Goal: Task Accomplishment & Management: Use online tool/utility

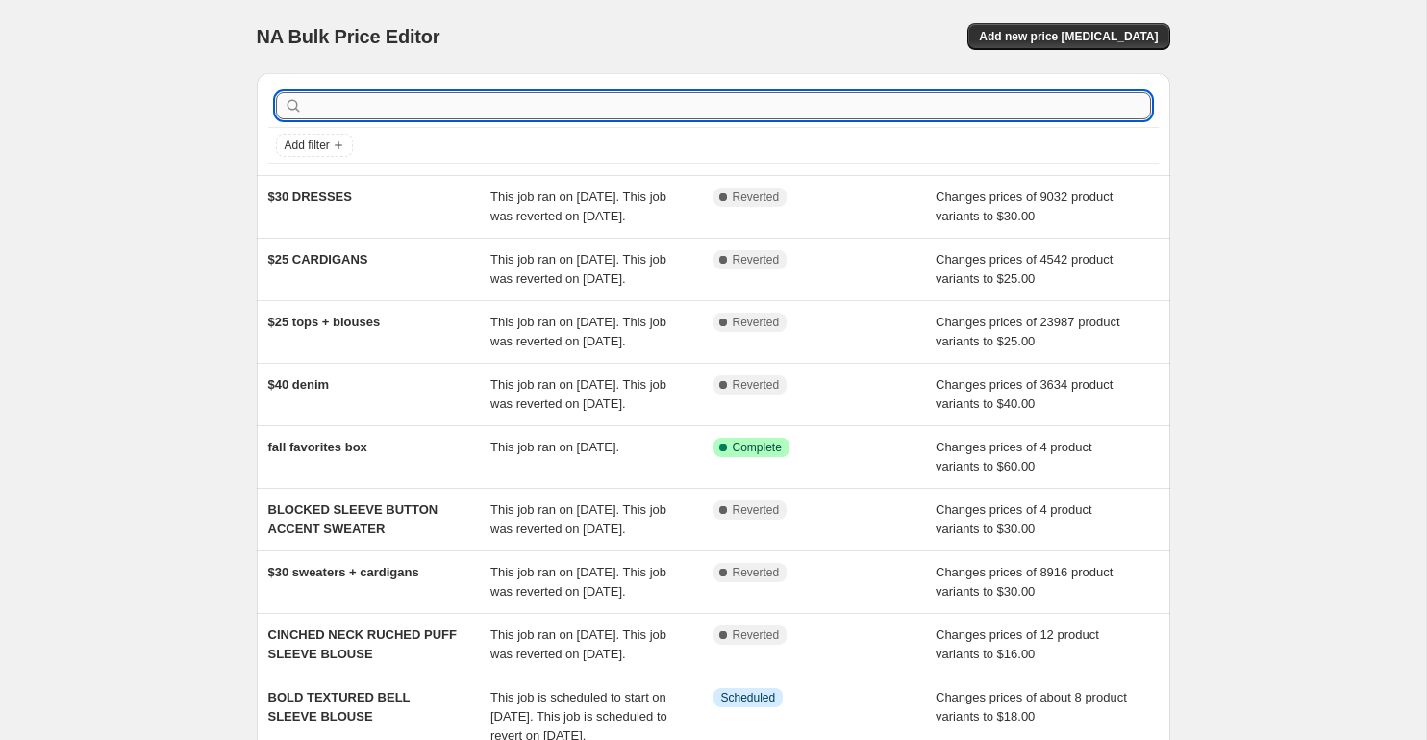
click at [637, 111] on input "text" at bounding box center [729, 105] width 844 height 27
paste input "DAINTY WILDFLOWERS CINCHED TANK"
type input "DAINTY WILDFLOWERS CINCHED TANK"
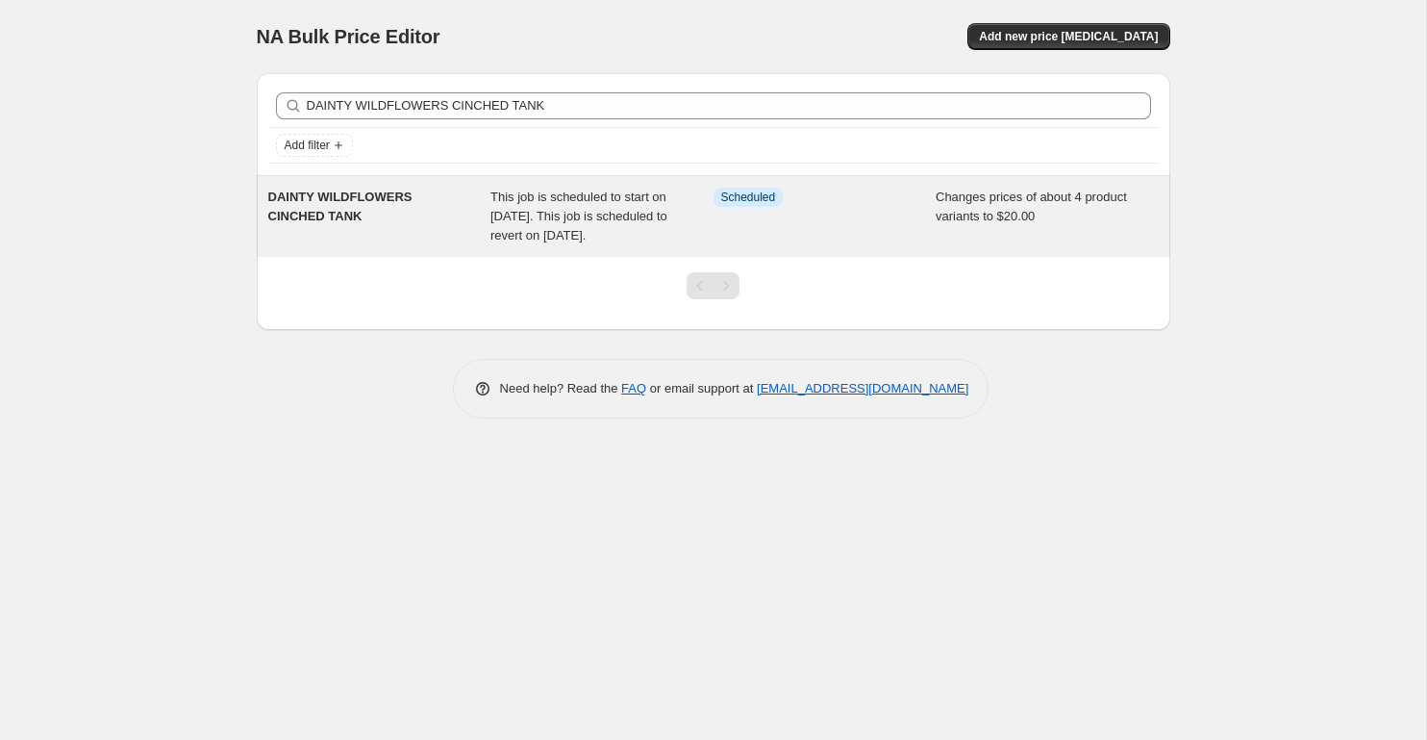
click at [339, 212] on span "DAINTY WILDFLOWERS CINCHED TANK" at bounding box center [340, 206] width 144 height 34
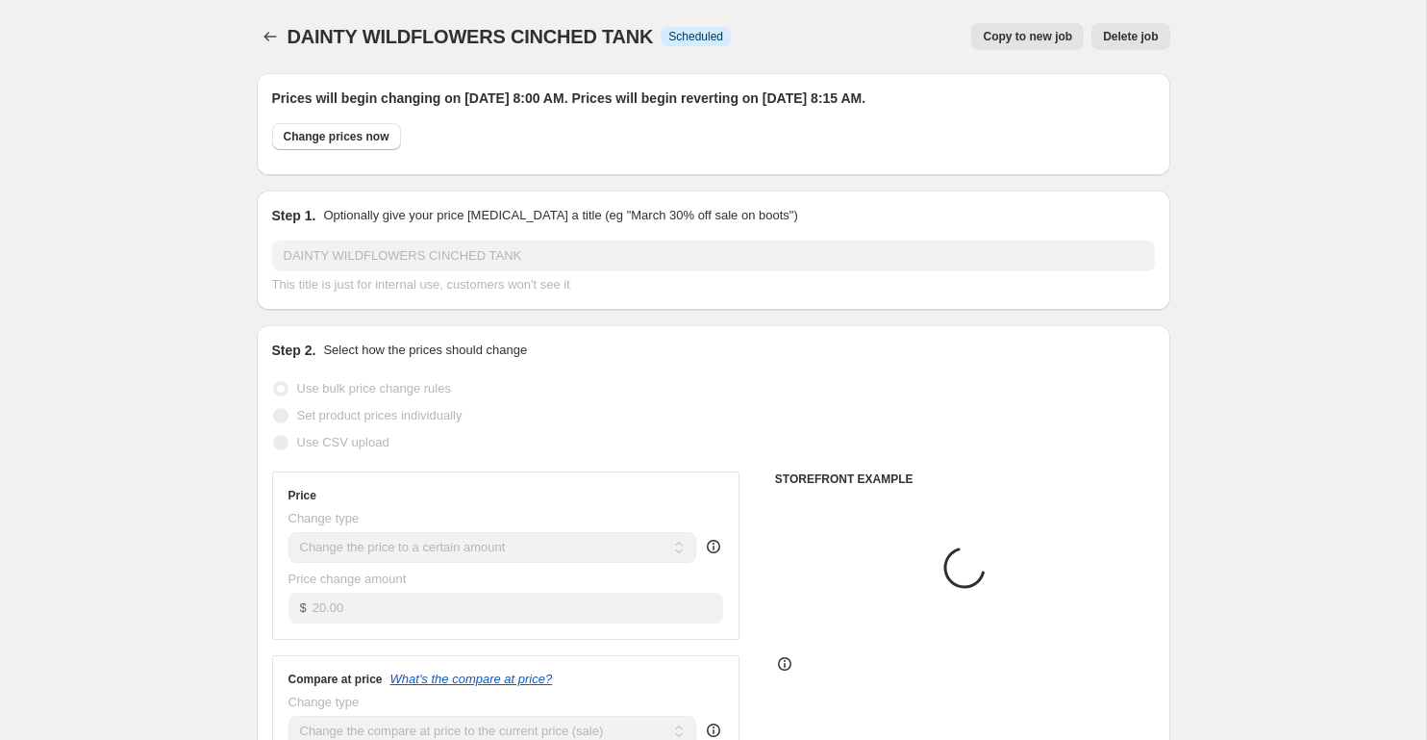
select select "product"
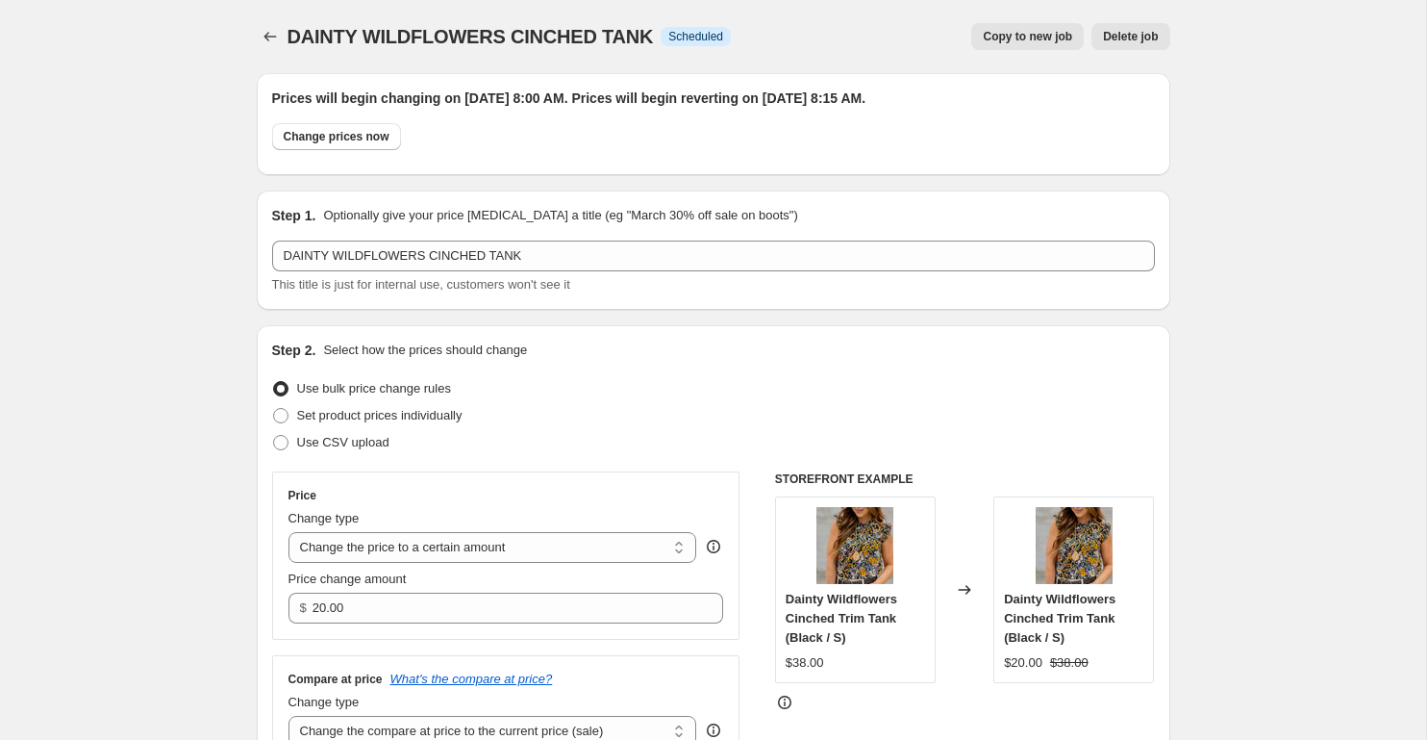
click at [1150, 43] on span "Delete job" at bounding box center [1130, 36] width 55 height 15
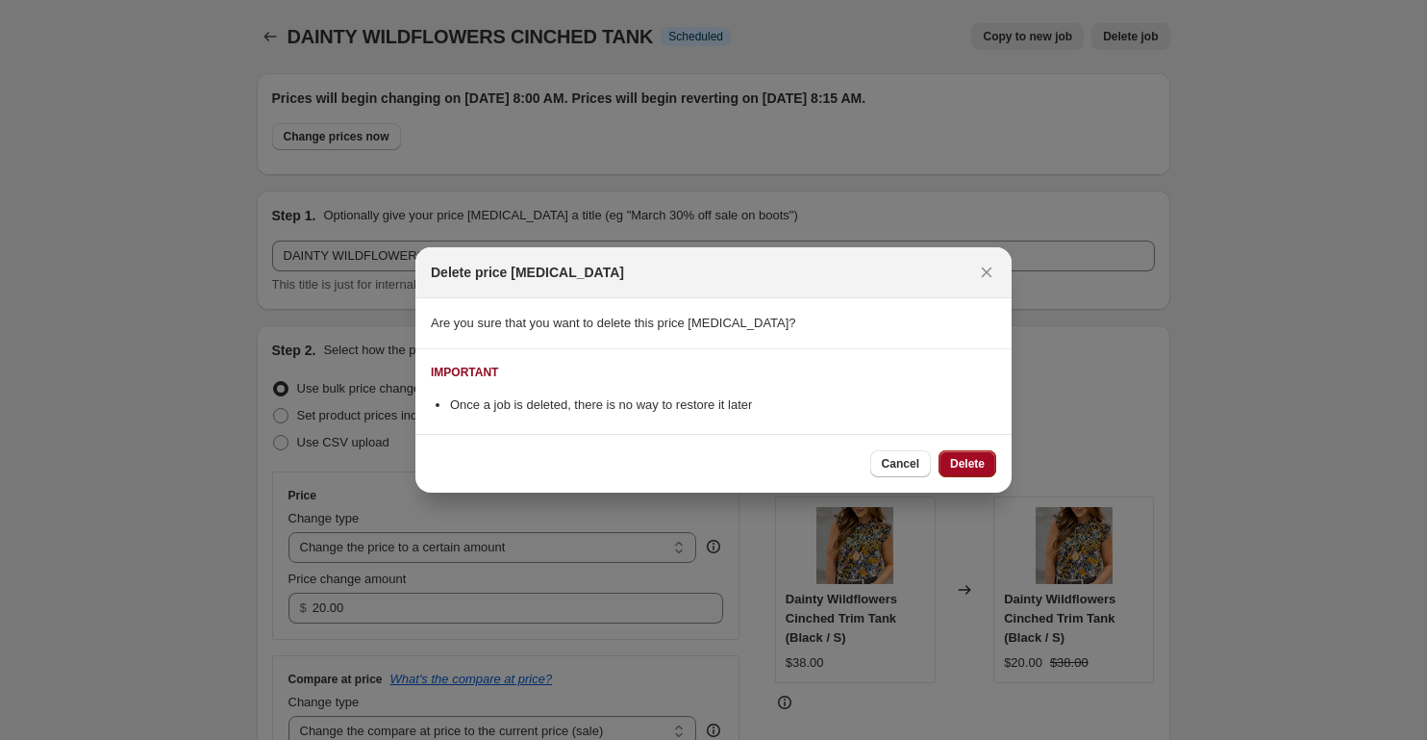
click at [967, 464] on span "Delete" at bounding box center [967, 463] width 35 height 15
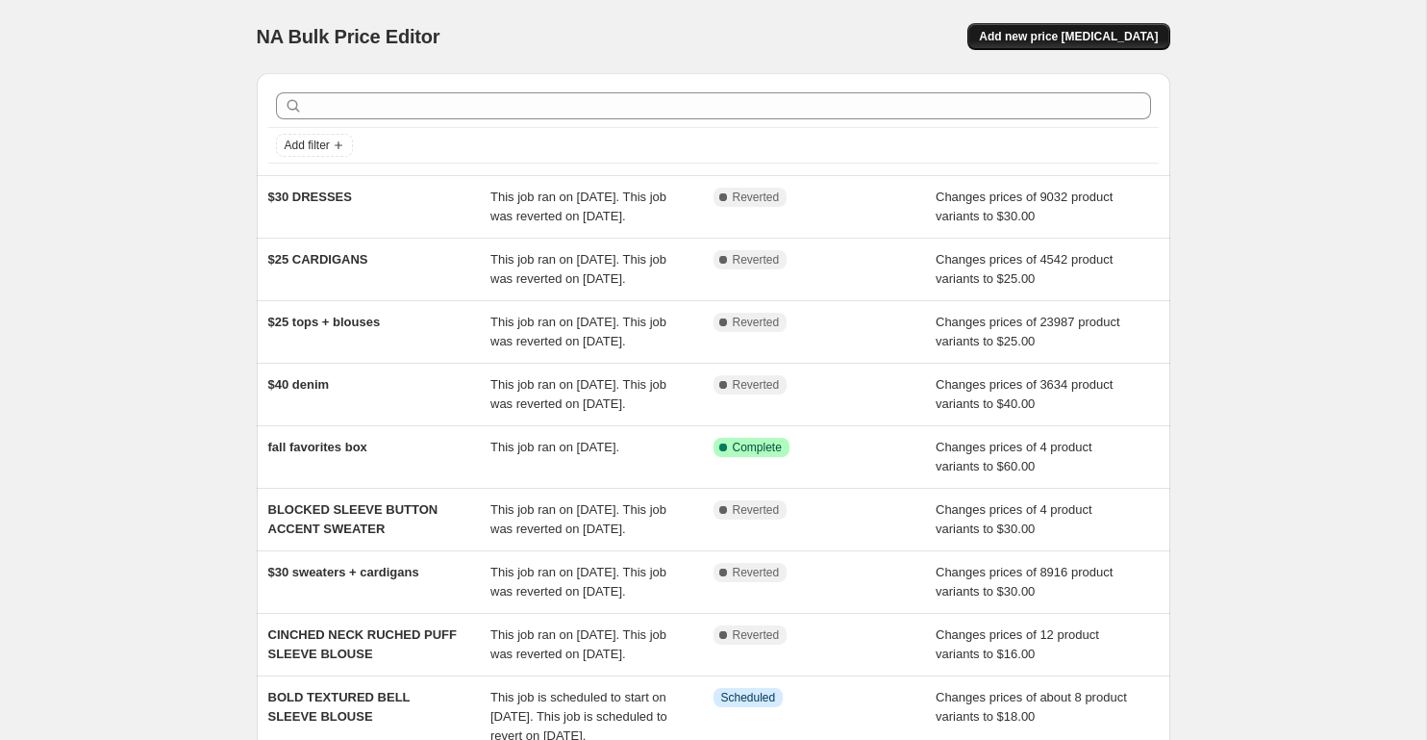
click at [1098, 43] on span "Add new price [MEDICAL_DATA]" at bounding box center [1068, 36] width 179 height 15
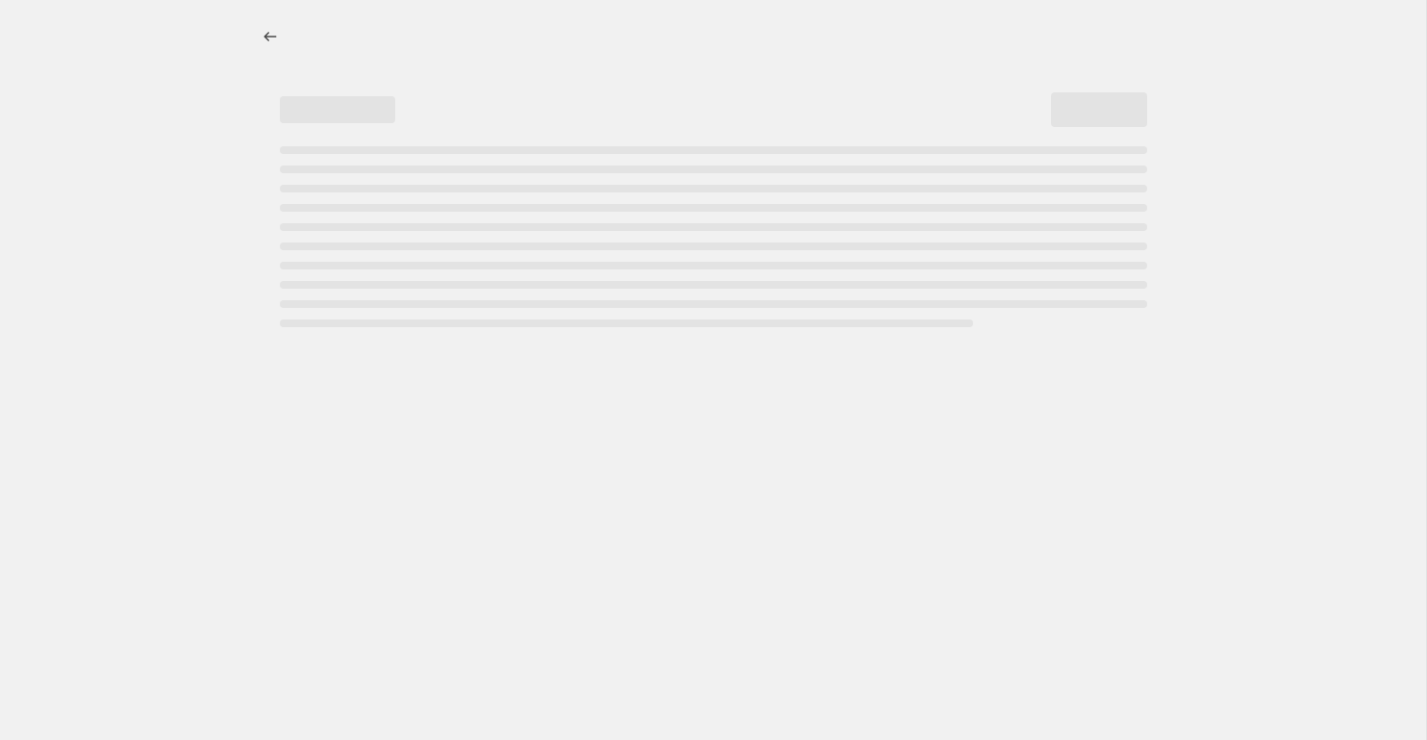
select select "percentage"
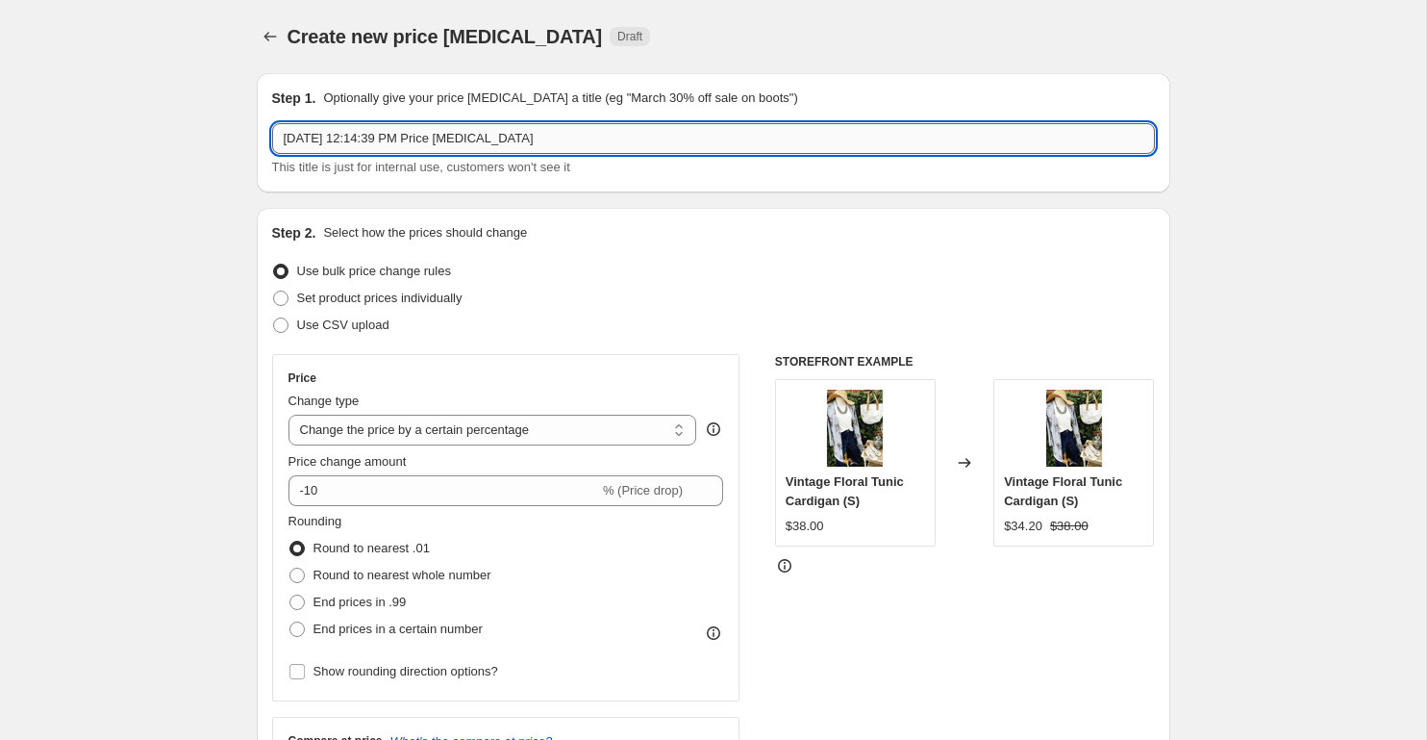
click at [395, 149] on input "[DATE] 12:14:39 PM Price [MEDICAL_DATA]" at bounding box center [713, 138] width 883 height 31
paste input "DAINTY WILDFLOWERS CINCHED TANK"
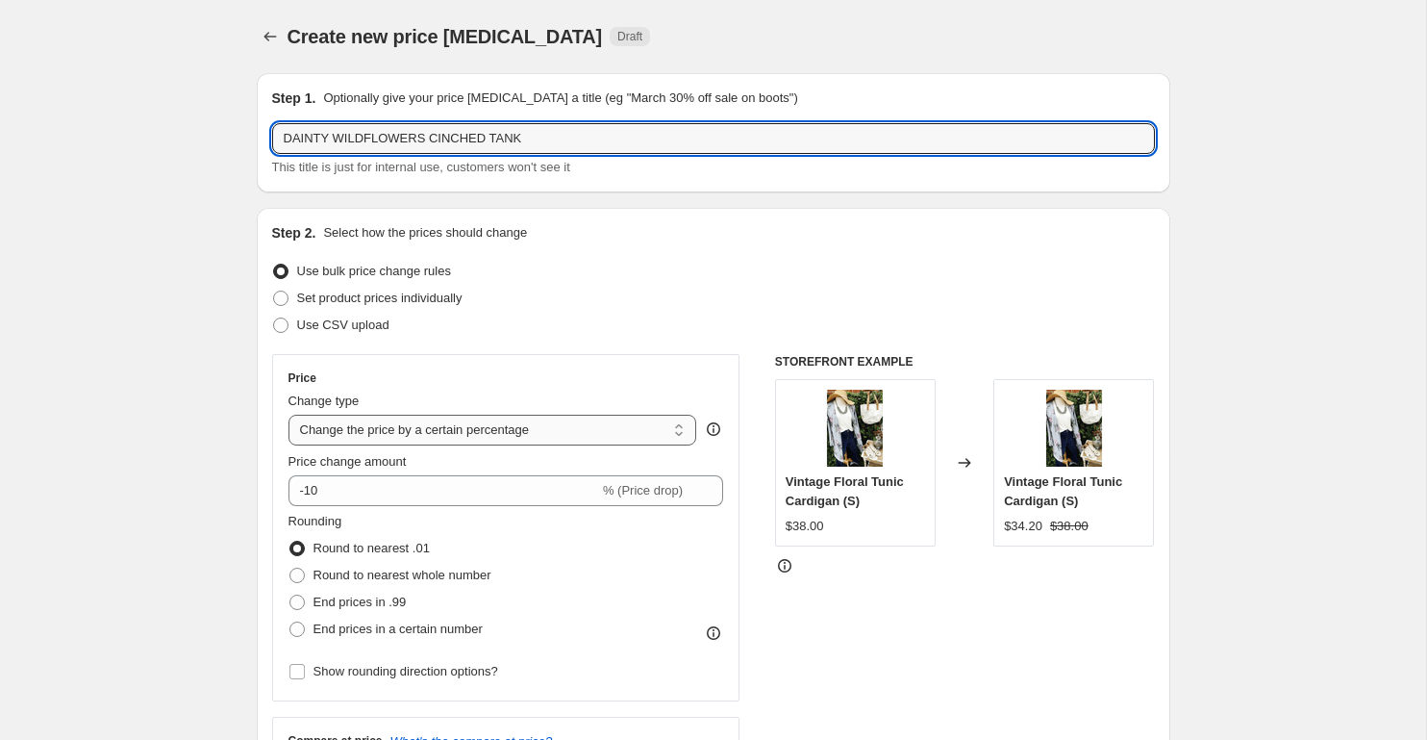
type input "DAINTY WILDFLOWERS CINCHED TANK"
click at [328, 442] on select "Change the price to a certain amount Change the price by a certain amount Chang…" at bounding box center [493, 430] width 409 height 31
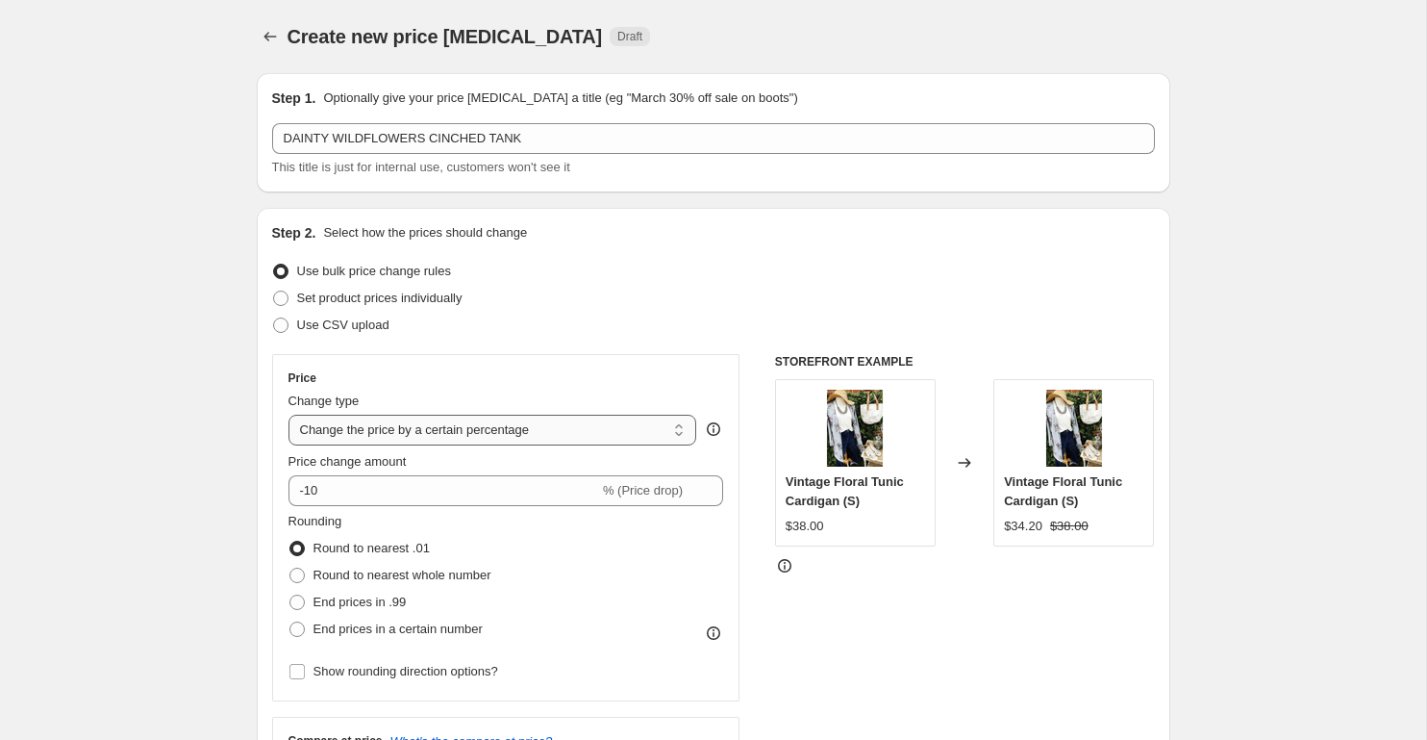
select select "by"
click at [289, 415] on select "Change the price to a certain amount Change the price by a certain amount Chang…" at bounding box center [493, 430] width 409 height 31
type input "-10.00"
click at [382, 435] on select "Change the price to a certain amount Change the price by a certain amount Chang…" at bounding box center [493, 430] width 409 height 31
select select "to"
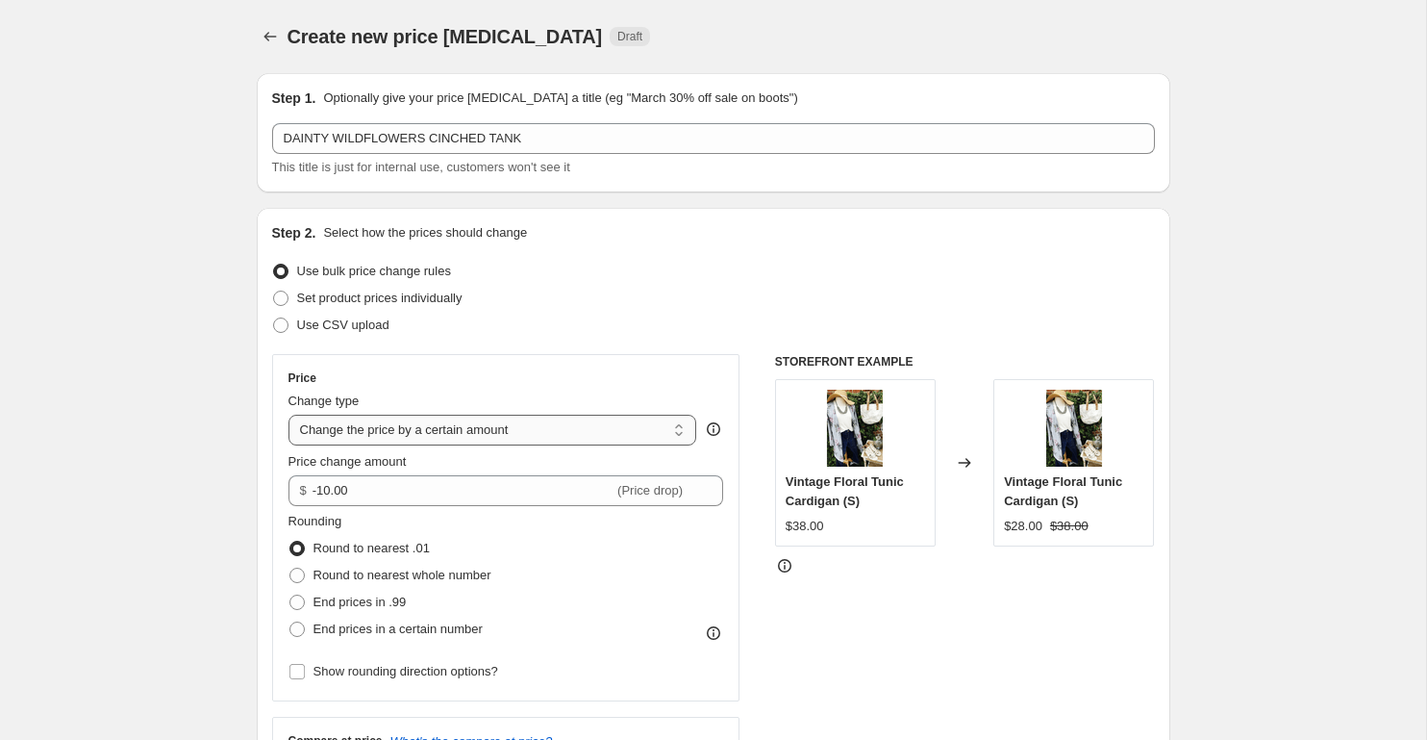
click at [289, 415] on select "Change the price to a certain amount Change the price by a certain amount Chang…" at bounding box center [493, 430] width 409 height 31
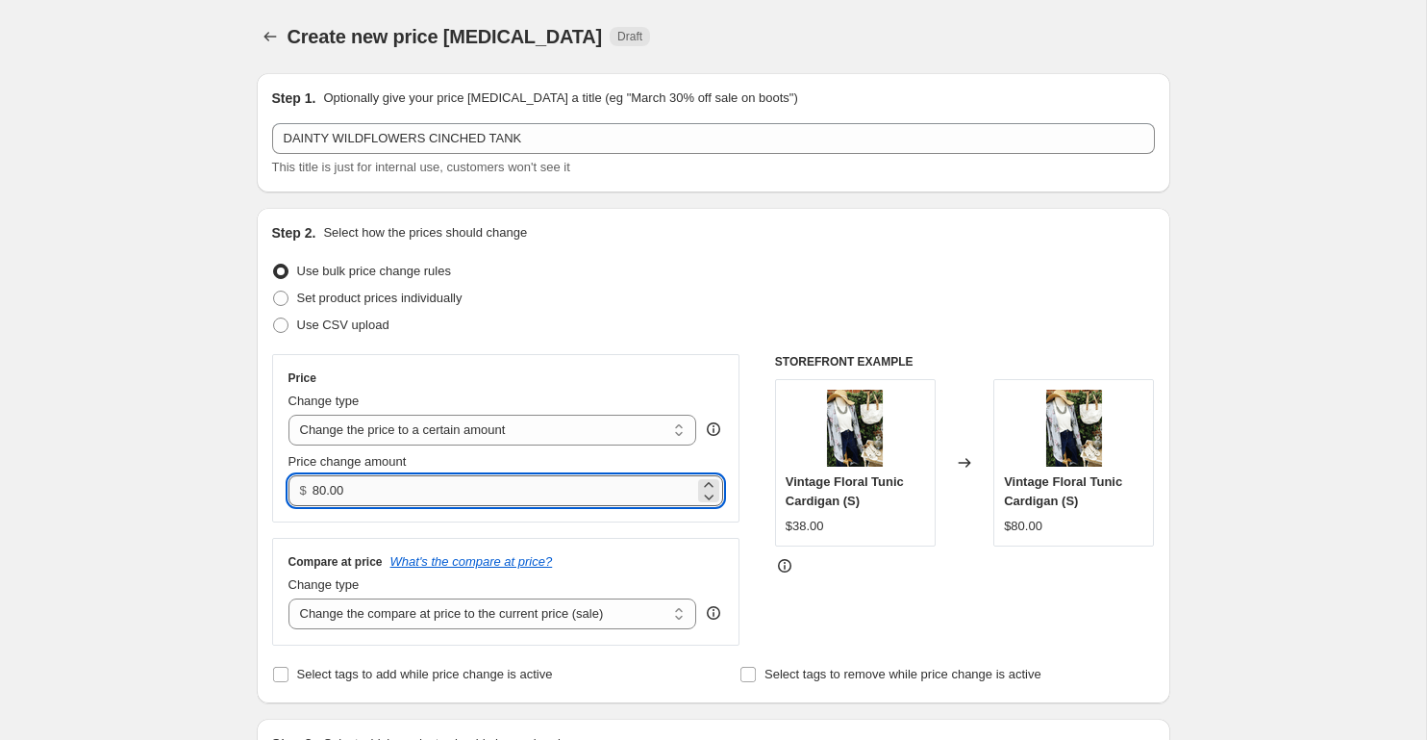
click at [341, 490] on input "80.00" at bounding box center [504, 490] width 382 height 31
type input "20.00"
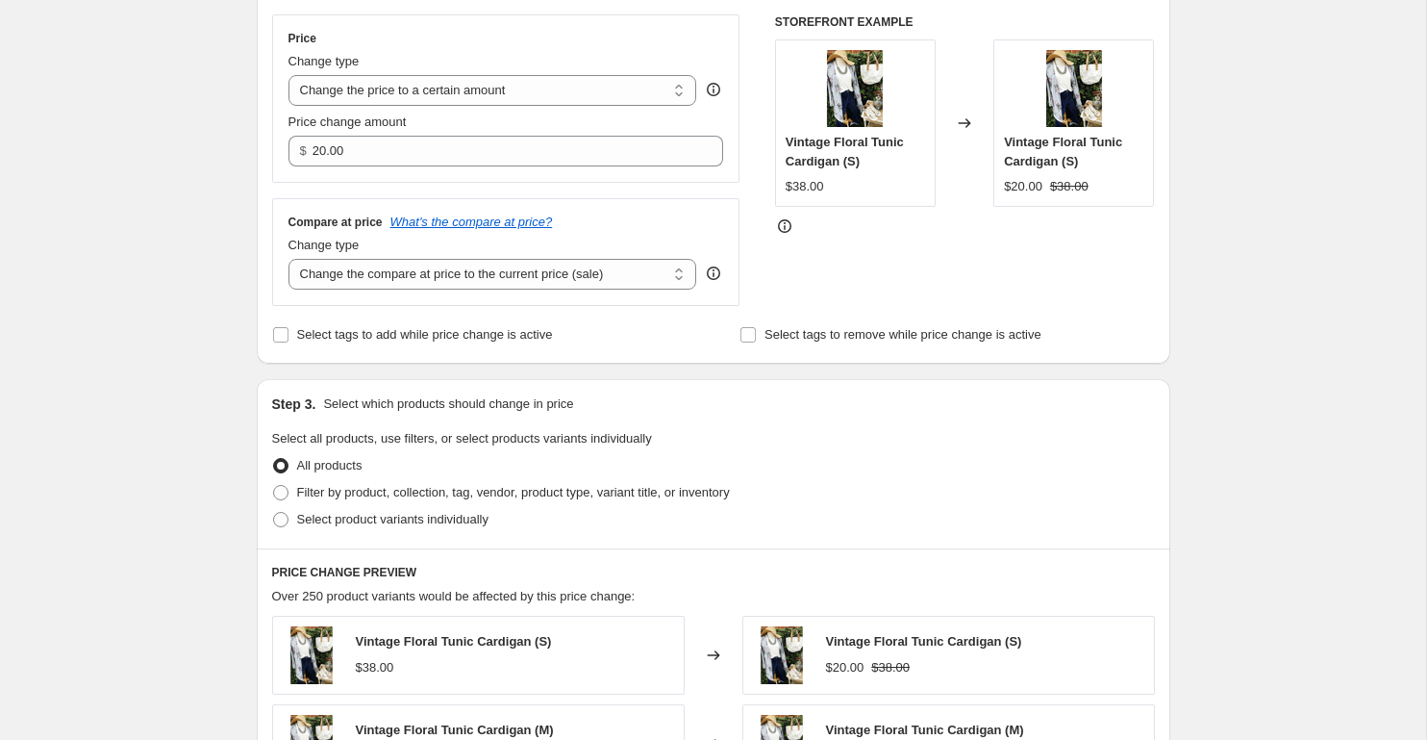
scroll to position [340, 0]
click at [325, 484] on span "Filter by product, collection, tag, vendor, product type, variant title, or inv…" at bounding box center [513, 491] width 433 height 14
click at [274, 484] on input "Filter by product, collection, tag, vendor, product type, variant title, or inv…" at bounding box center [273, 484] width 1 height 1
radio input "true"
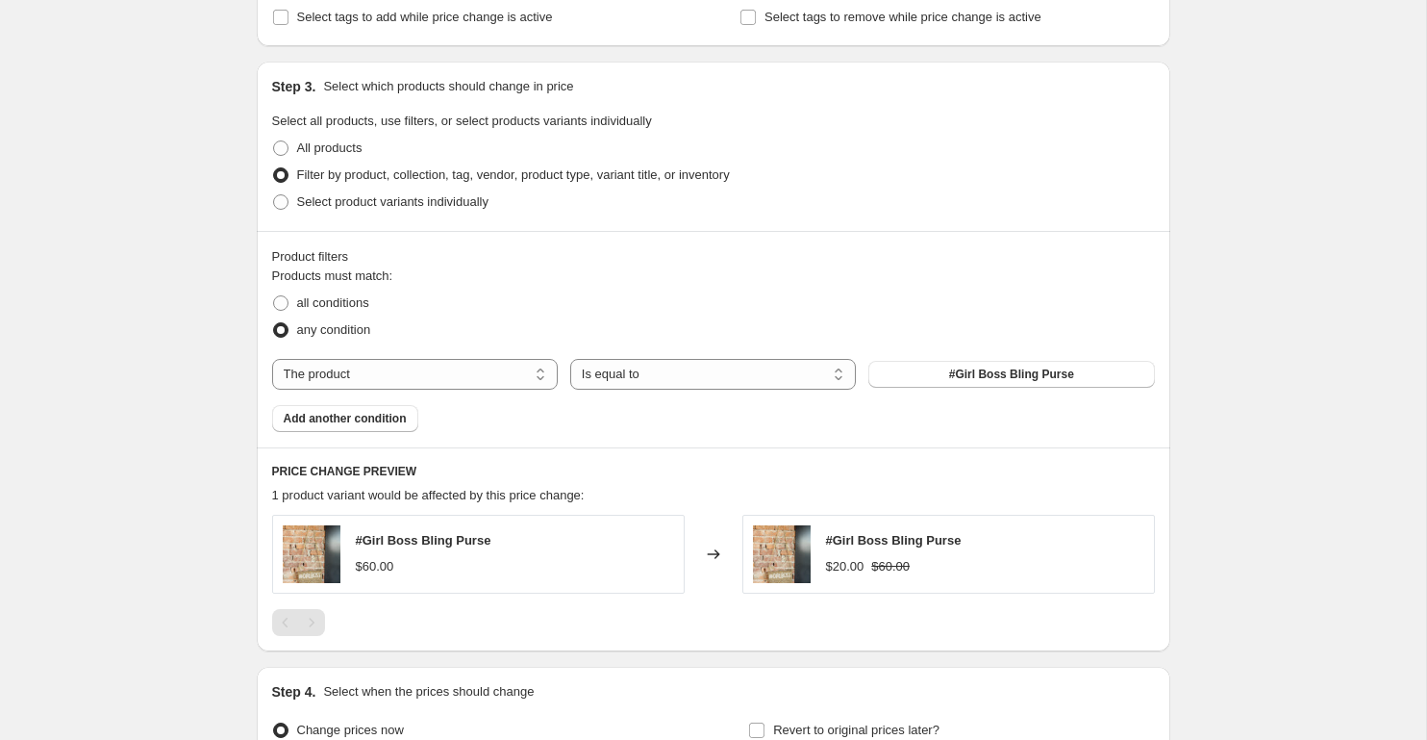
scroll to position [664, 0]
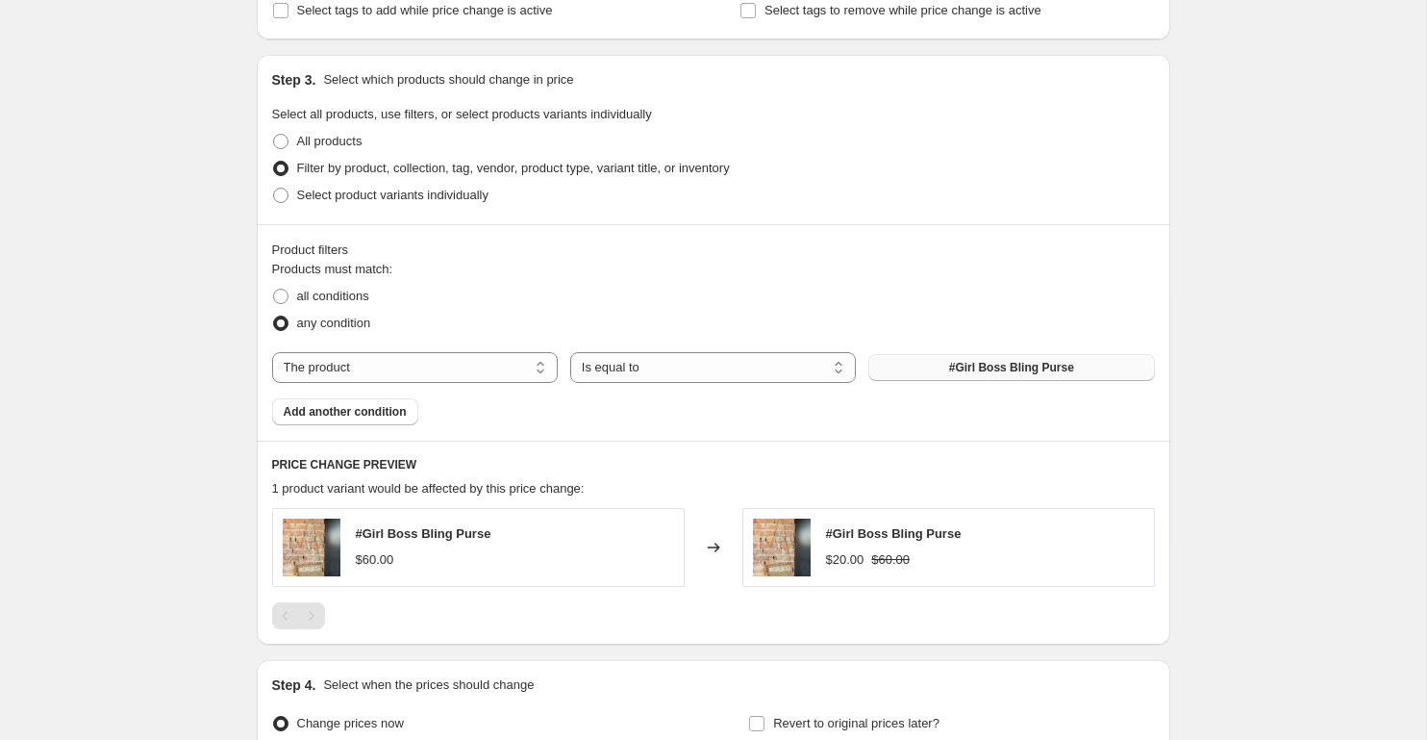
click at [1002, 356] on button "#Girl Boss Bling Purse" at bounding box center [1011, 367] width 286 height 27
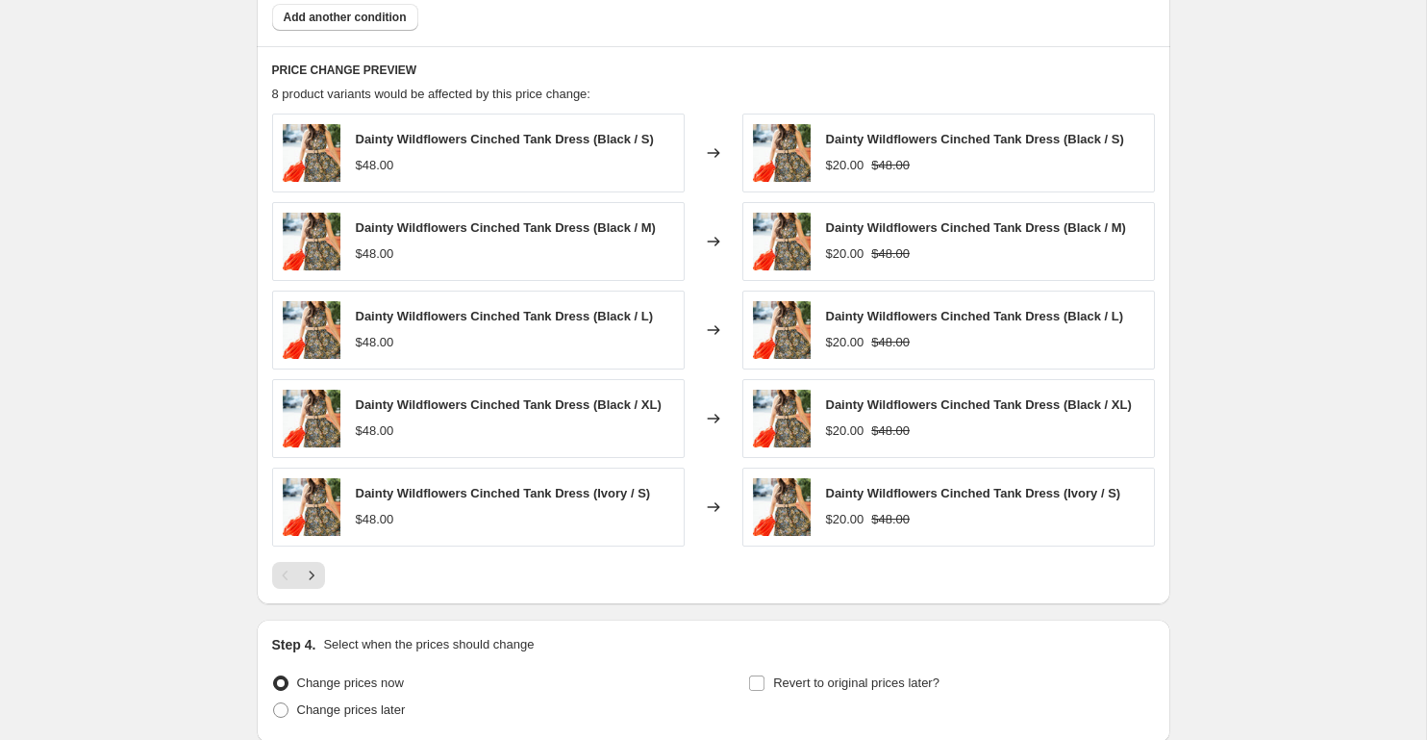
scroll to position [1219, 0]
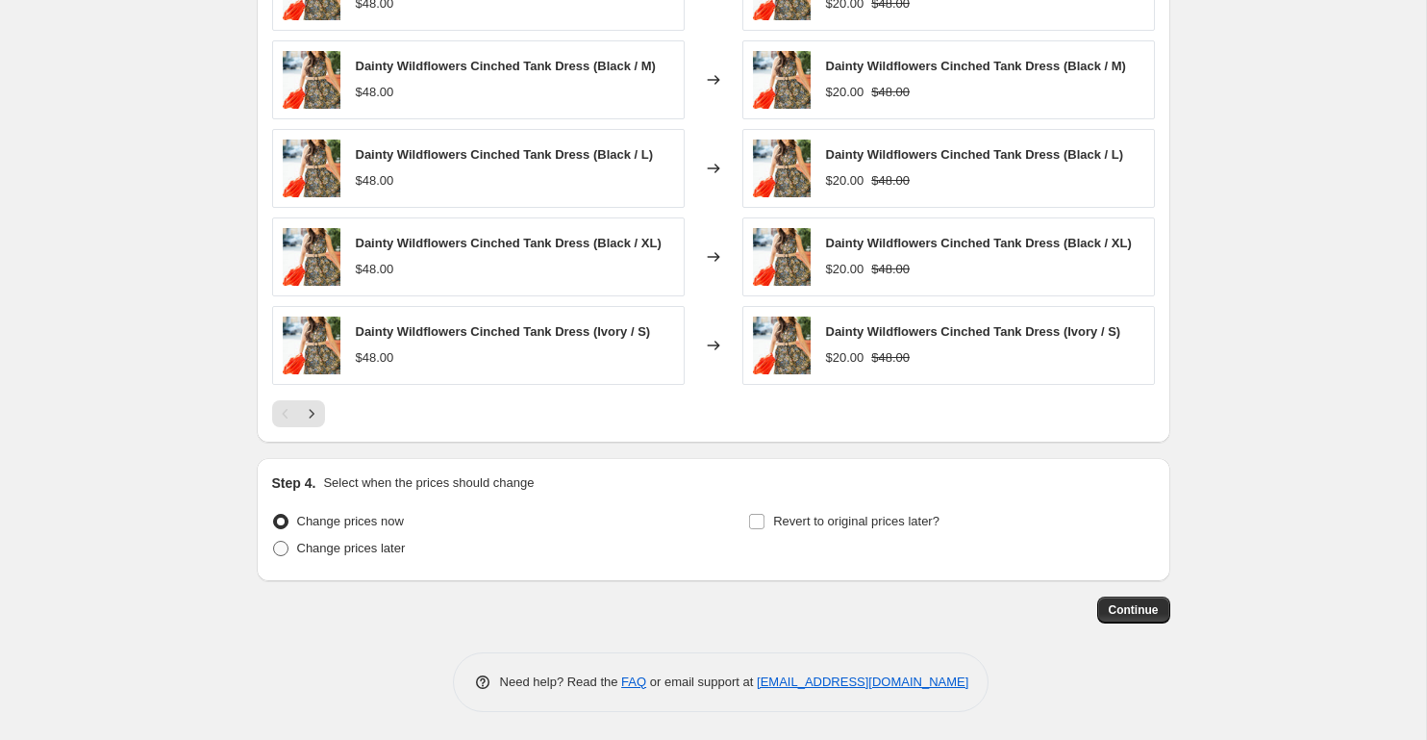
click at [349, 550] on span "Change prices later" at bounding box center [351, 547] width 109 height 14
click at [274, 541] on input "Change prices later" at bounding box center [273, 540] width 1 height 1
radio input "true"
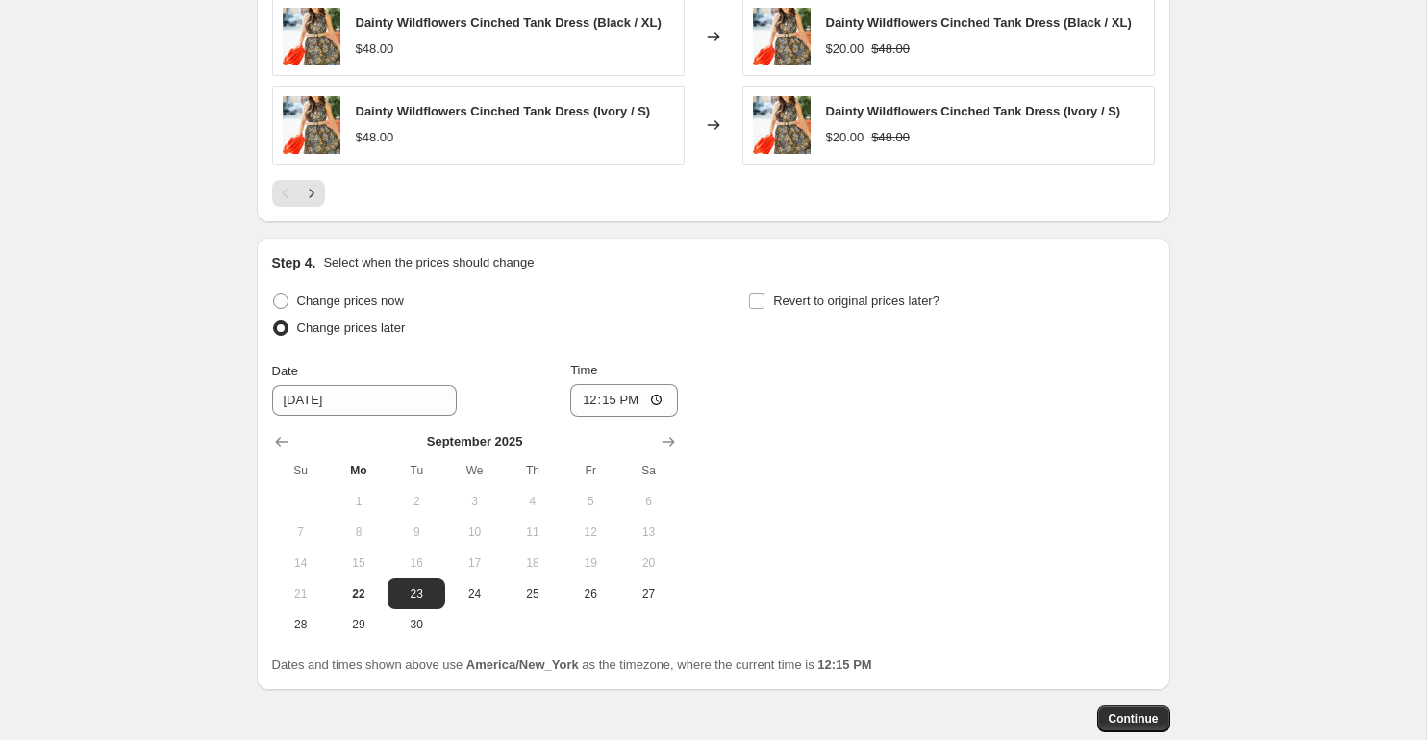
scroll to position [1548, 0]
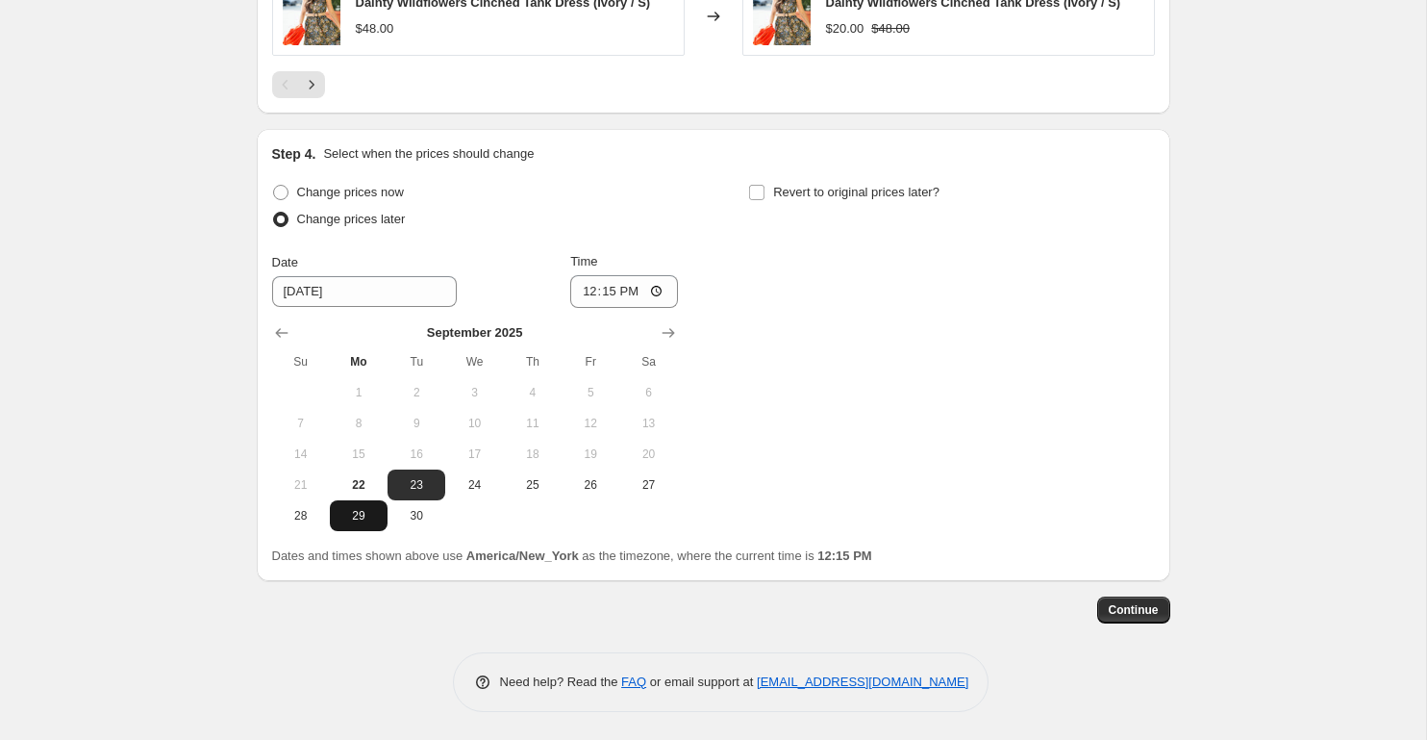
click at [361, 520] on span "29" at bounding box center [359, 515] width 42 height 15
type input "[DATE]"
click at [591, 292] on input "12:15" at bounding box center [624, 291] width 108 height 33
click at [607, 295] on input "12:15" at bounding box center [624, 291] width 108 height 33
click at [586, 285] on input "12:15" at bounding box center [624, 291] width 108 height 33
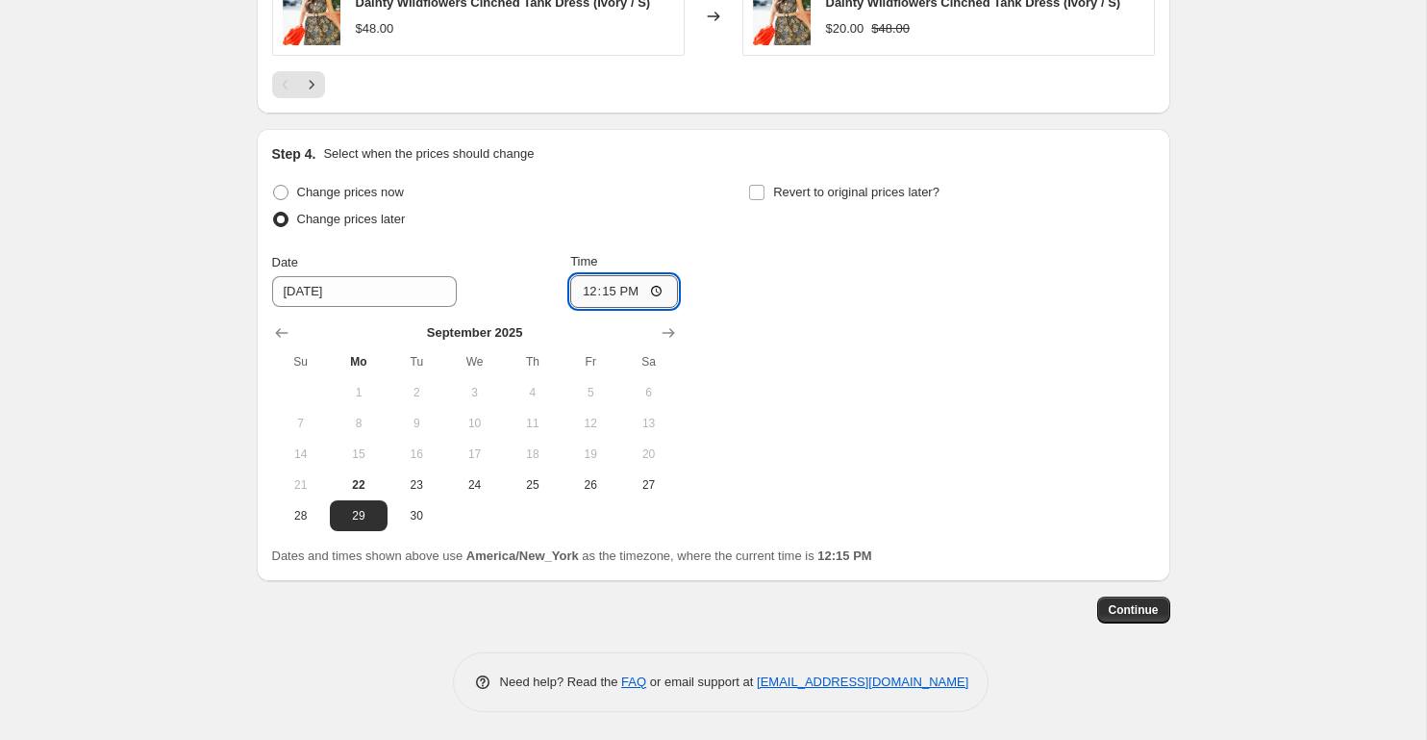
click at [607, 289] on input "12:15" at bounding box center [624, 291] width 108 height 33
click at [623, 289] on input "12:00" at bounding box center [624, 291] width 108 height 33
type input "00:00"
click at [842, 188] on span "Revert to original prices later?" at bounding box center [856, 192] width 166 height 14
click at [765, 188] on input "Revert to original prices later?" at bounding box center [756, 192] width 15 height 15
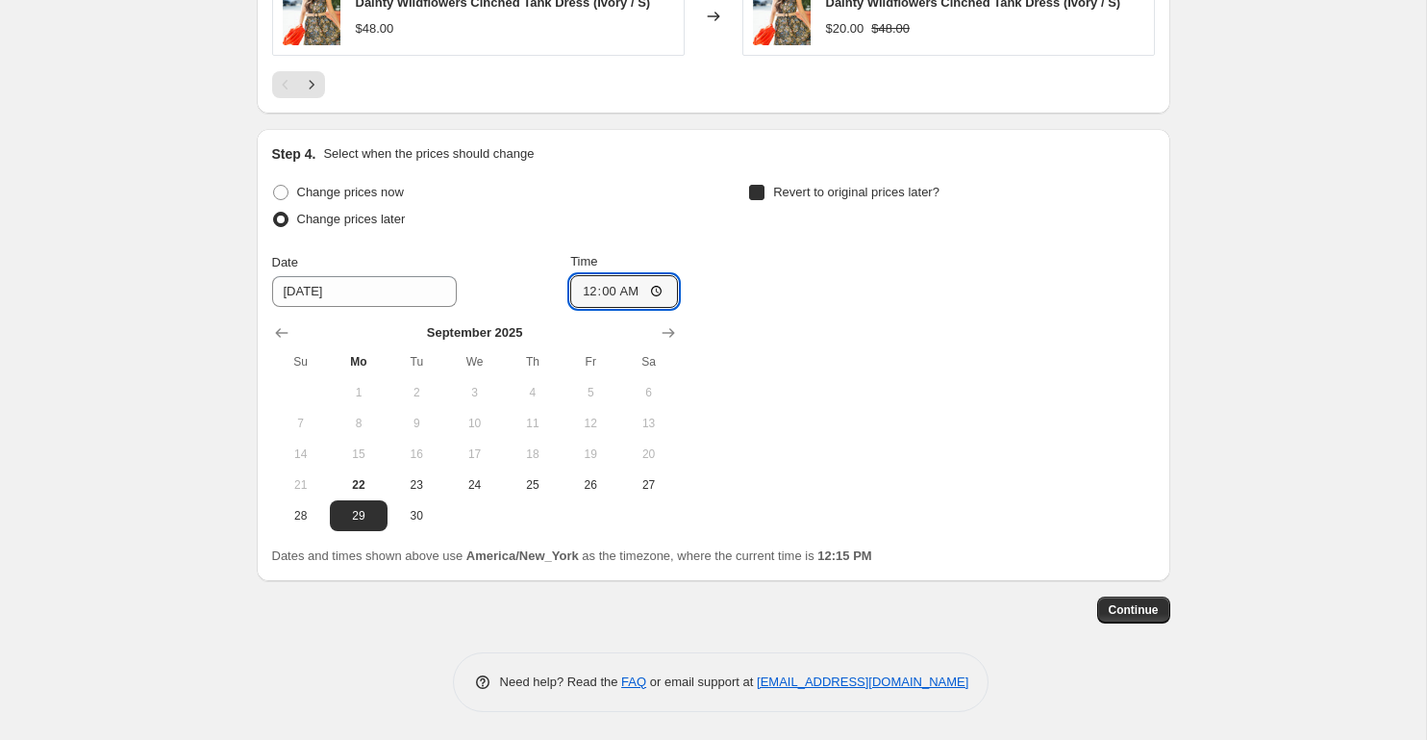
checkbox input "true"
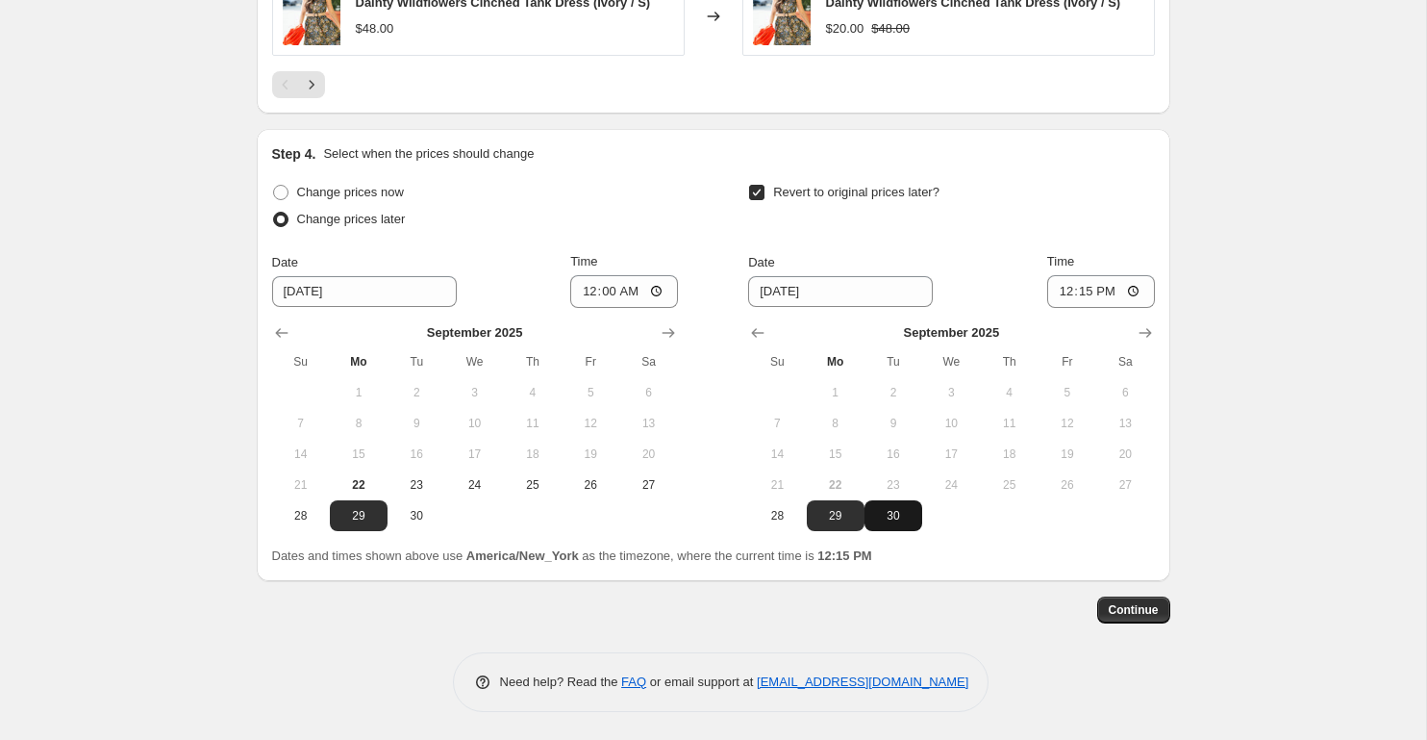
click at [891, 517] on span "30" at bounding box center [893, 515] width 42 height 15
type input "[DATE]"
click at [1068, 296] on input "12:15" at bounding box center [1101, 291] width 108 height 33
click at [1108, 287] on input "20:15" at bounding box center [1101, 291] width 108 height 33
type input "08:15"
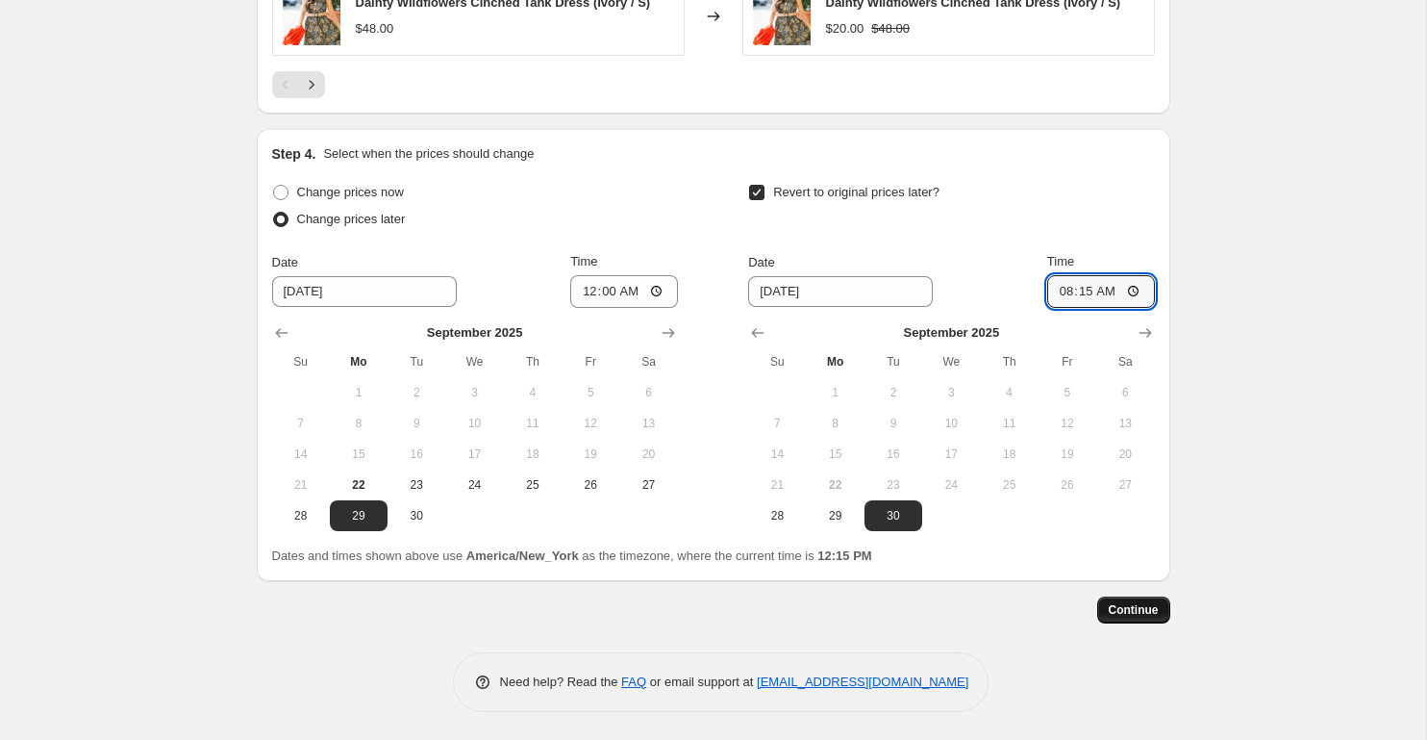
click at [1136, 614] on span "Continue" at bounding box center [1134, 609] width 50 height 15
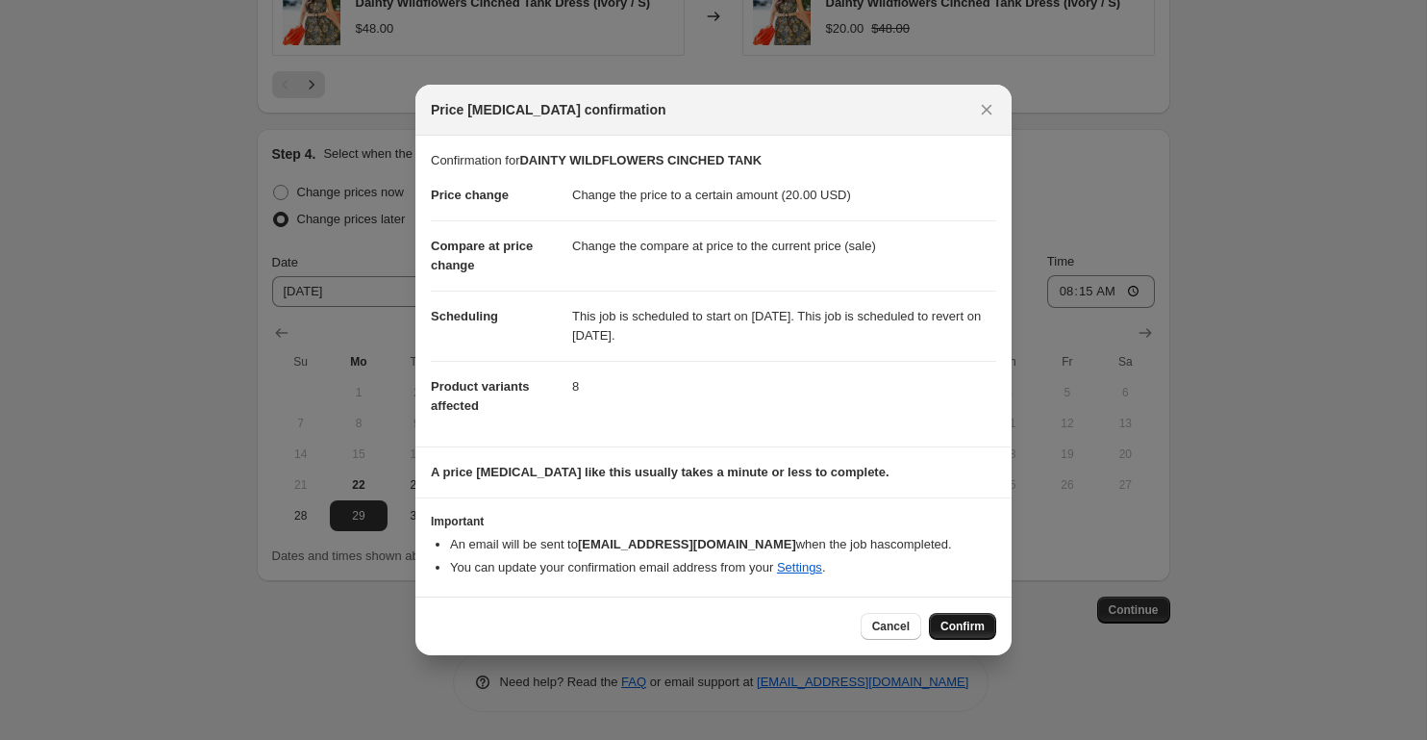
click at [958, 627] on span "Confirm" at bounding box center [963, 625] width 44 height 15
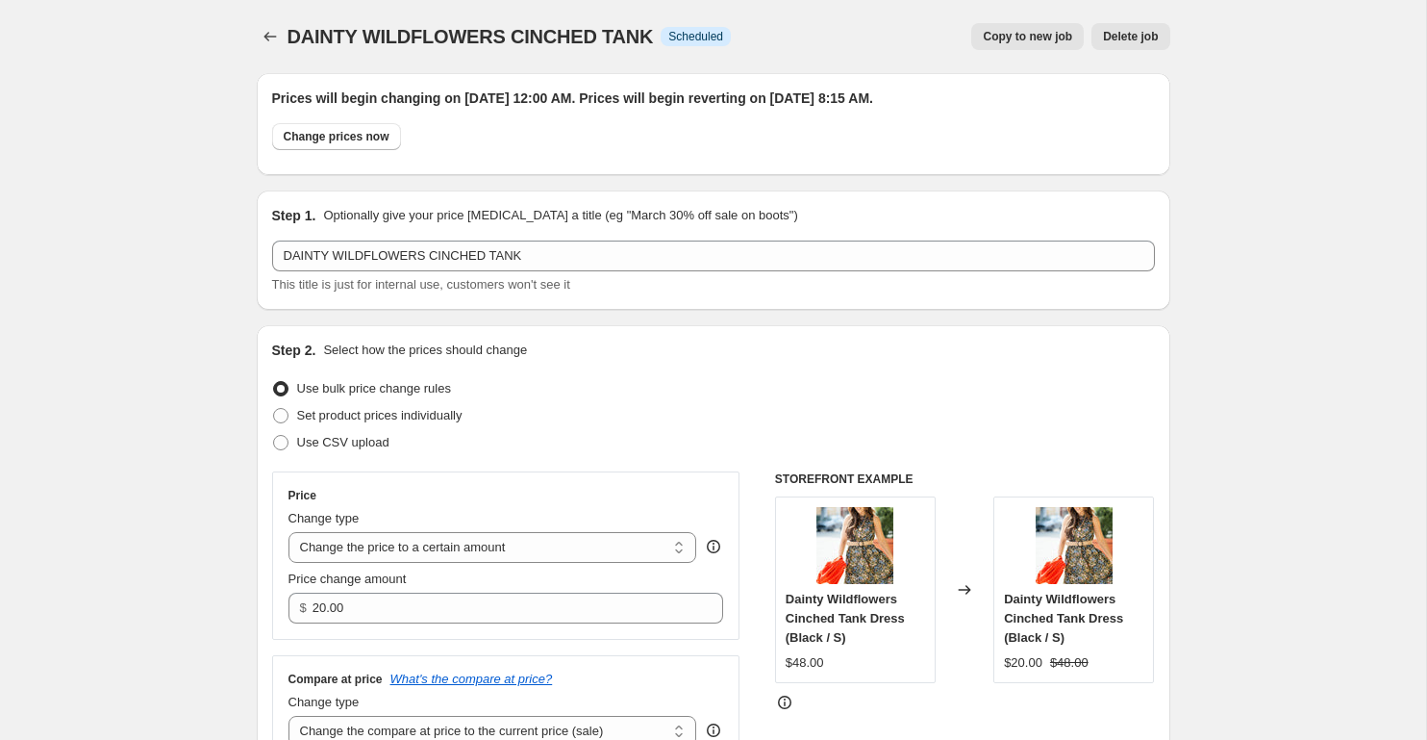
scroll to position [1548, 0]
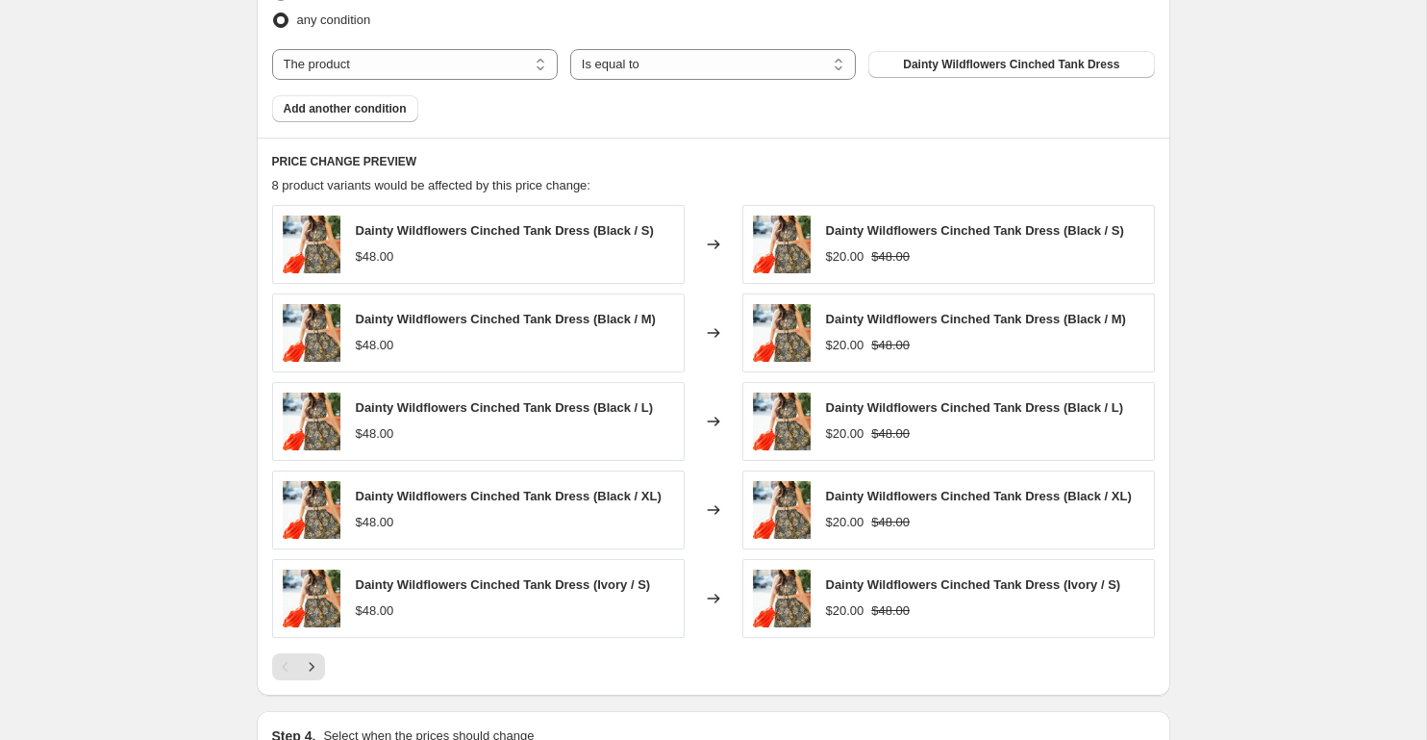
scroll to position [0, 0]
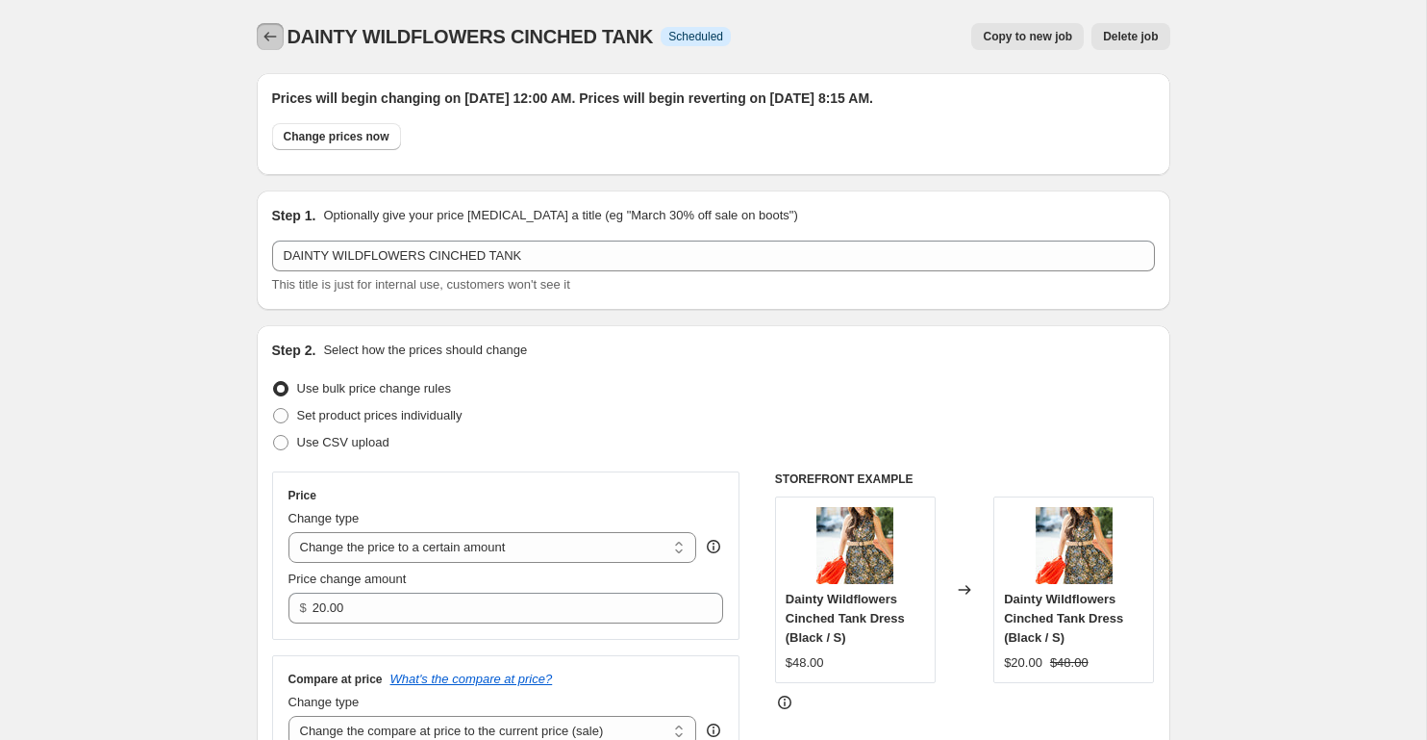
click at [265, 36] on icon "Price change jobs" at bounding box center [270, 37] width 13 height 10
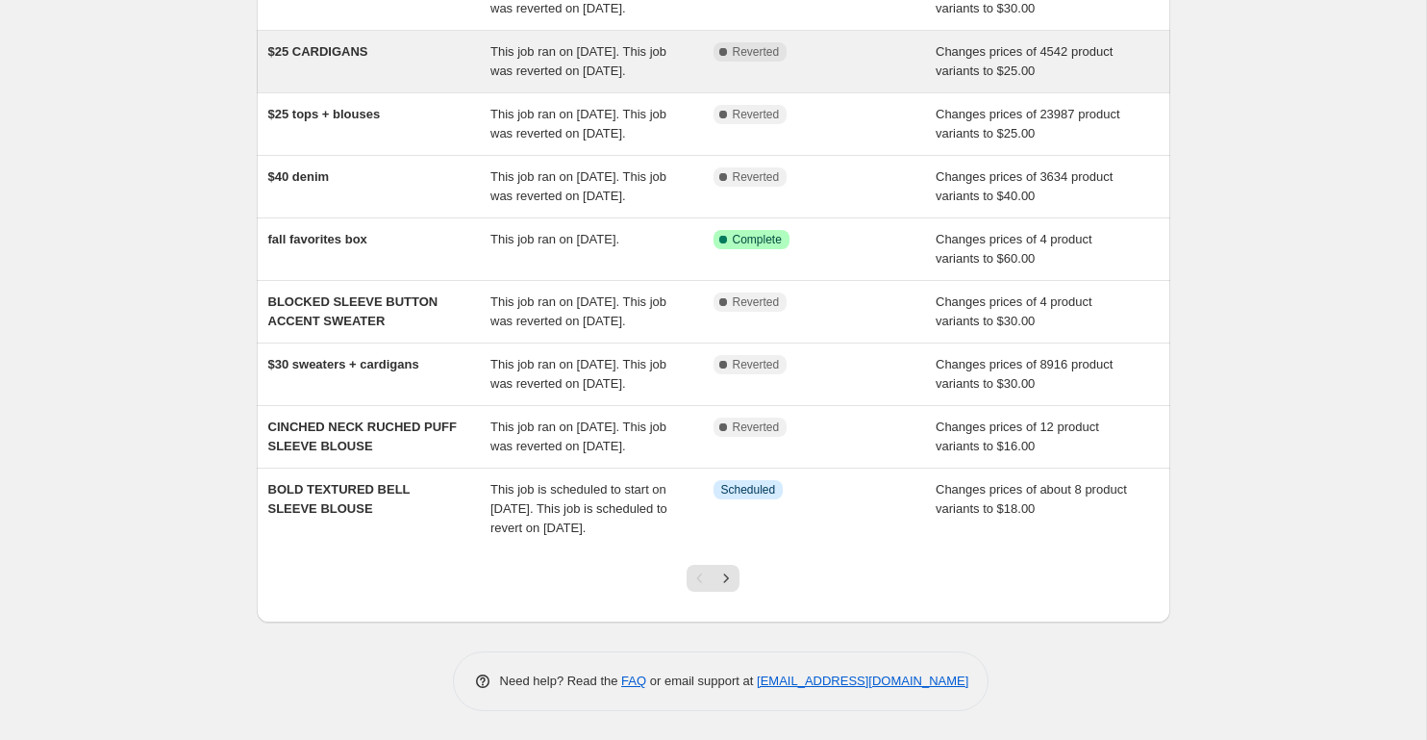
scroll to position [437, 0]
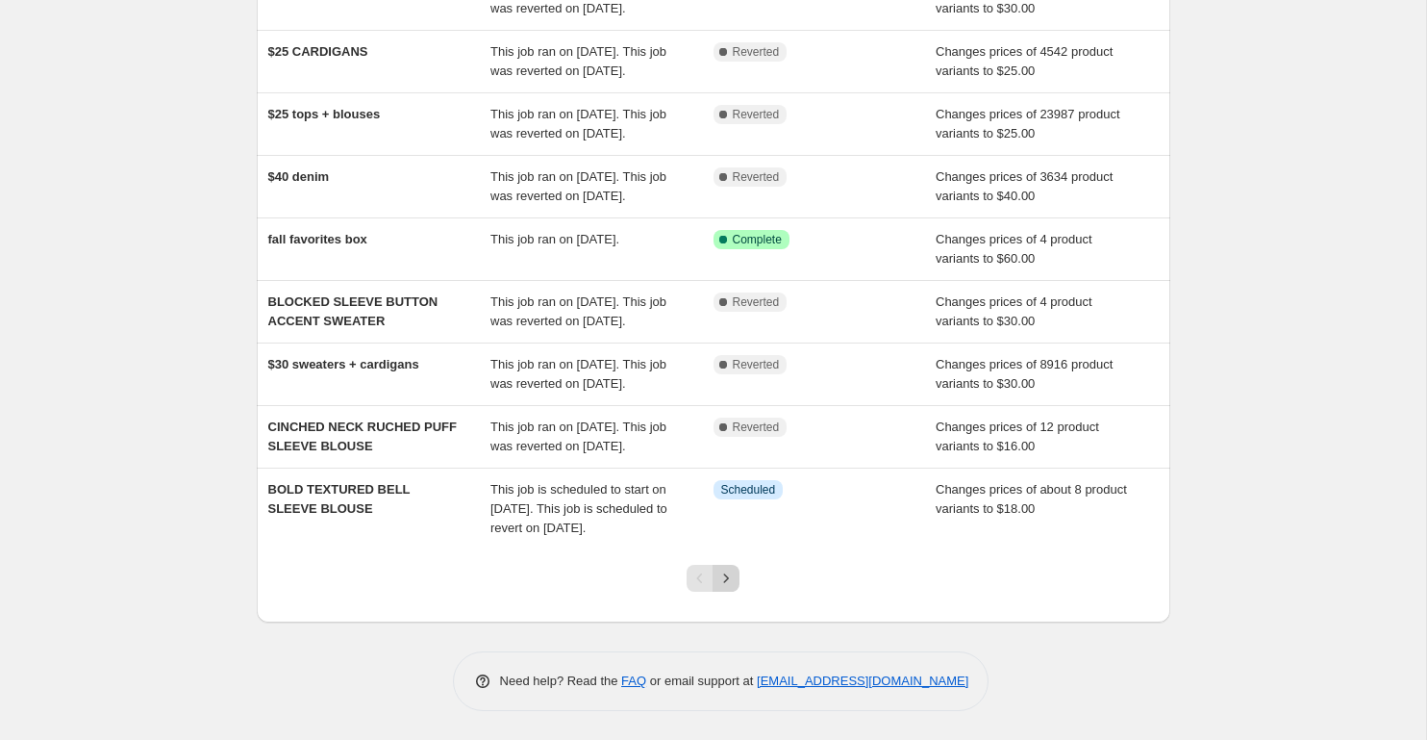
click at [730, 588] on icon "Next" at bounding box center [725, 577] width 19 height 19
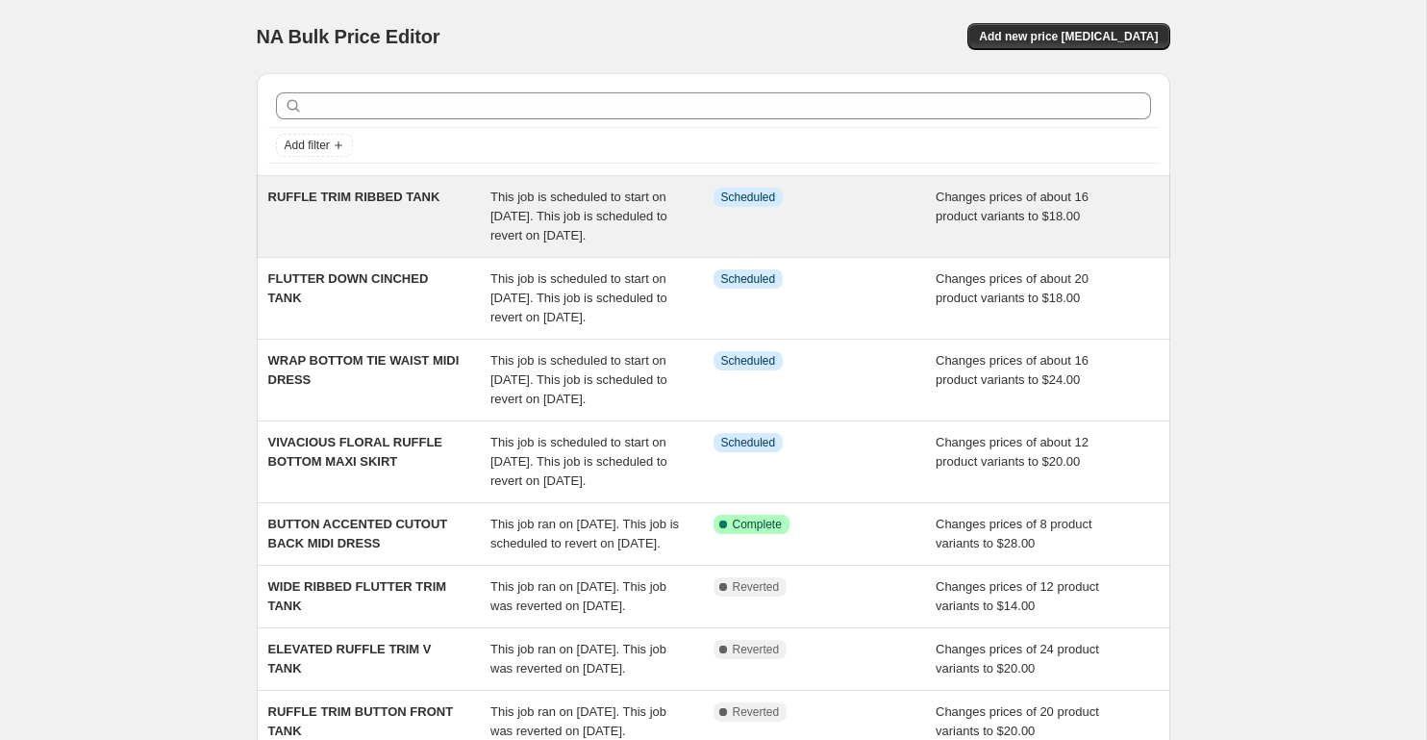
click at [412, 195] on span "RUFFLE TRIM RIBBED TANK" at bounding box center [354, 196] width 172 height 14
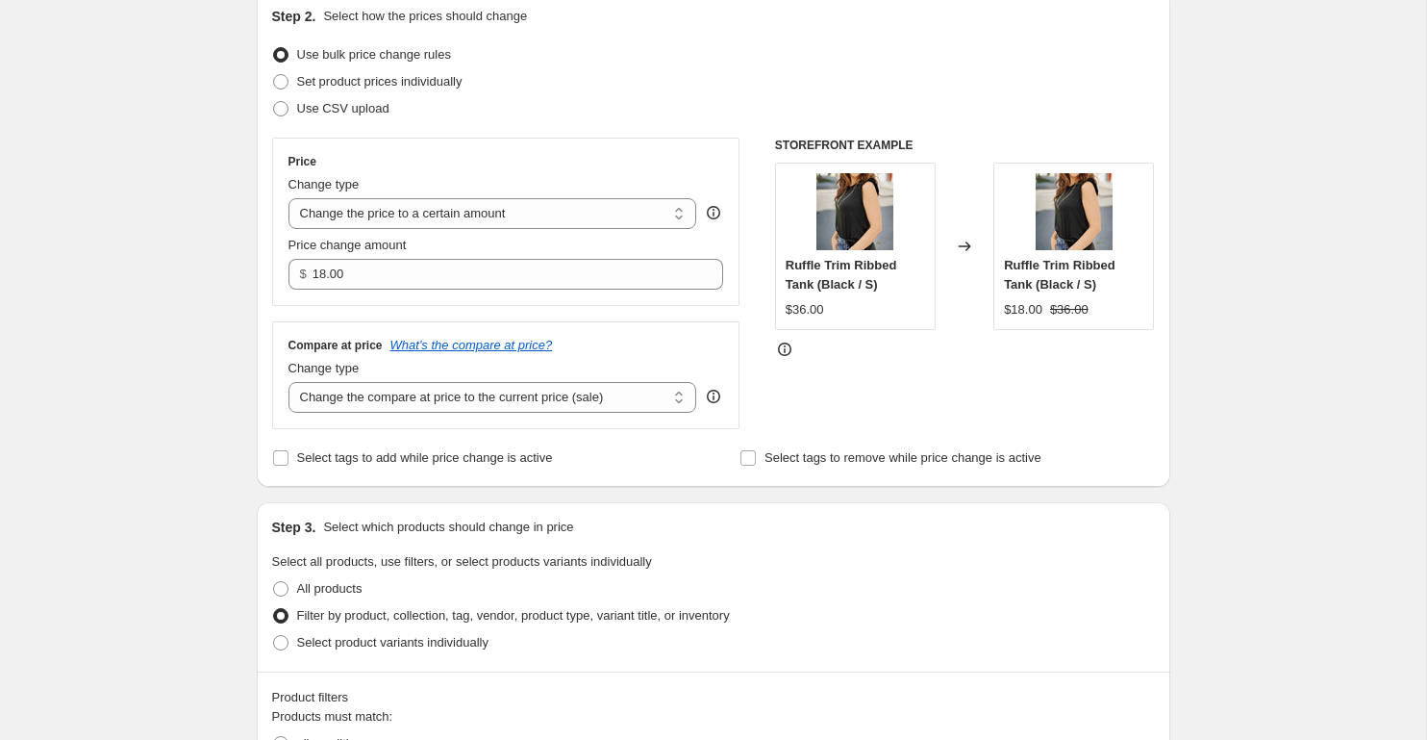
scroll to position [336, 0]
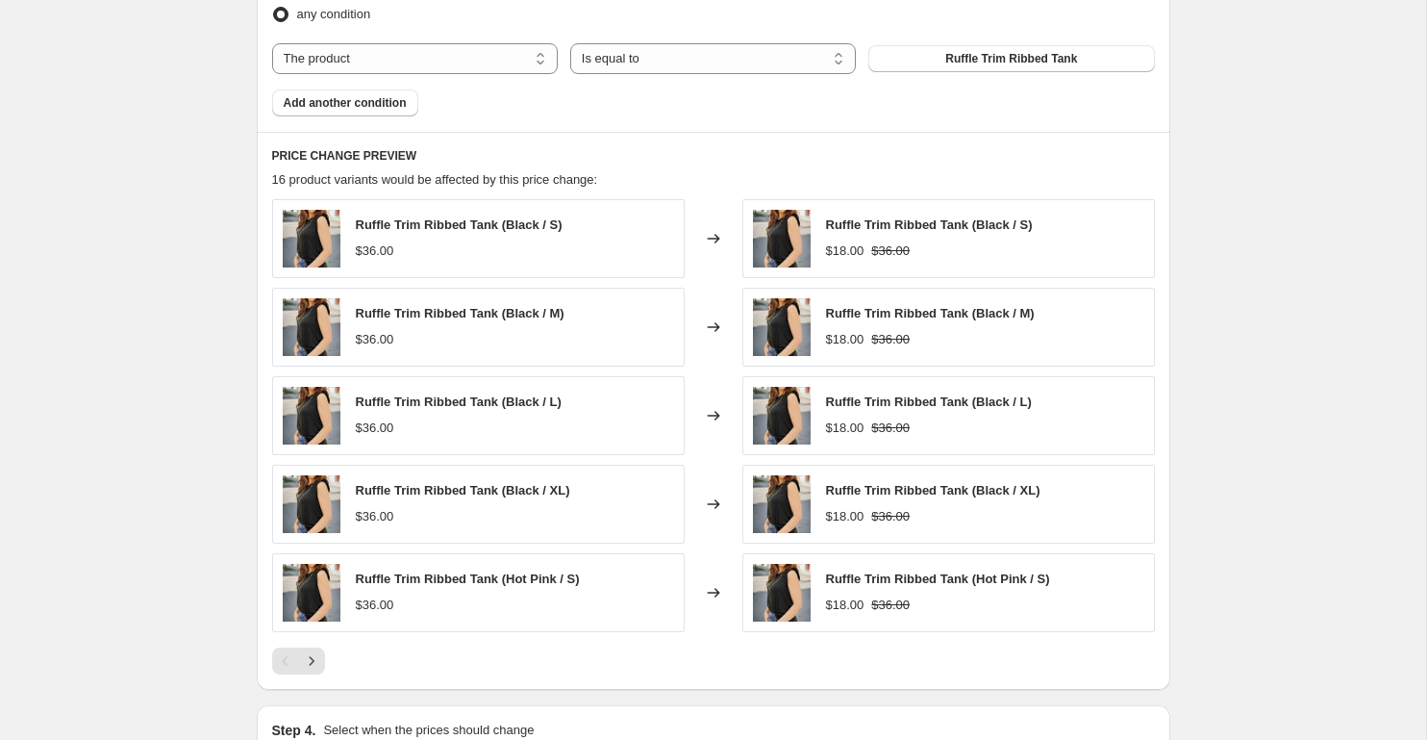
scroll to position [1666, 0]
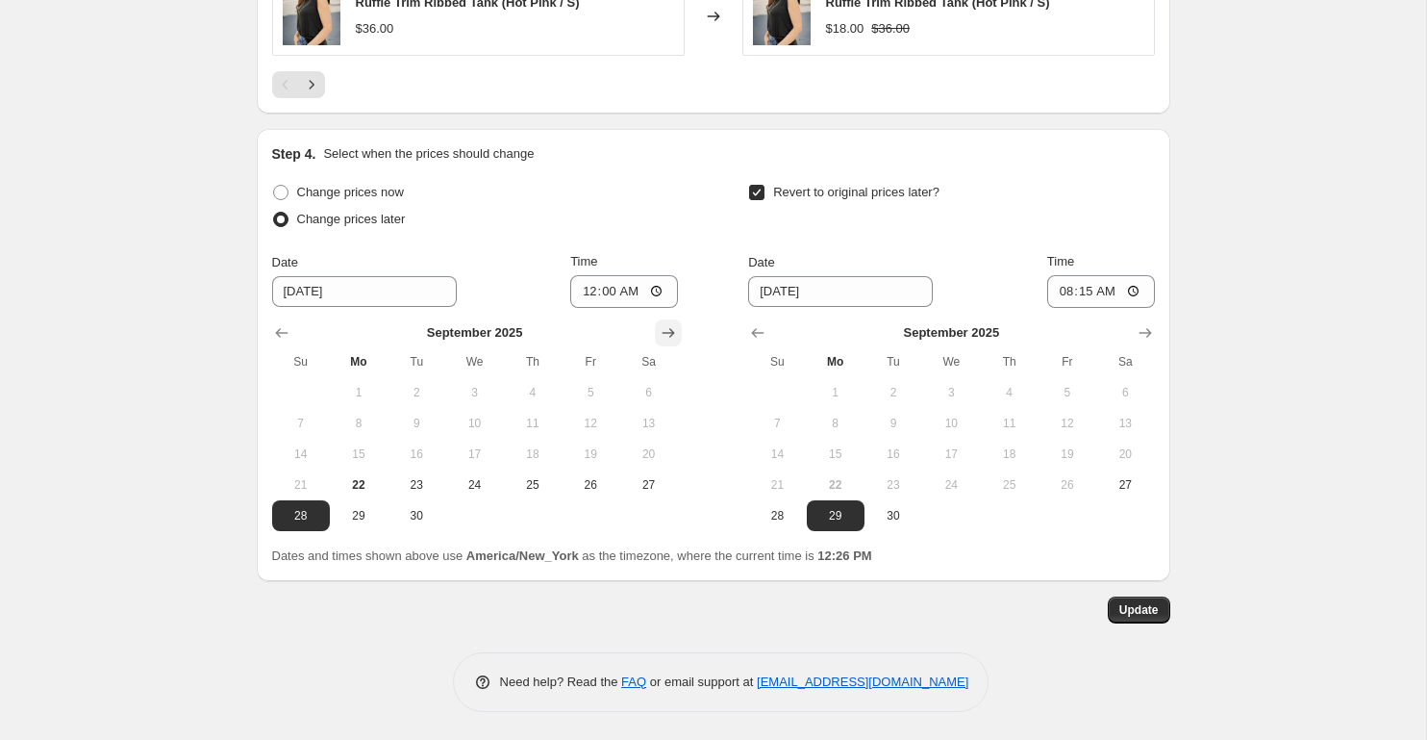
click at [665, 328] on icon "Show next month, October 2025" at bounding box center [668, 332] width 19 height 19
click at [483, 389] on span "1" at bounding box center [474, 392] width 42 height 15
type input "[DATE]"
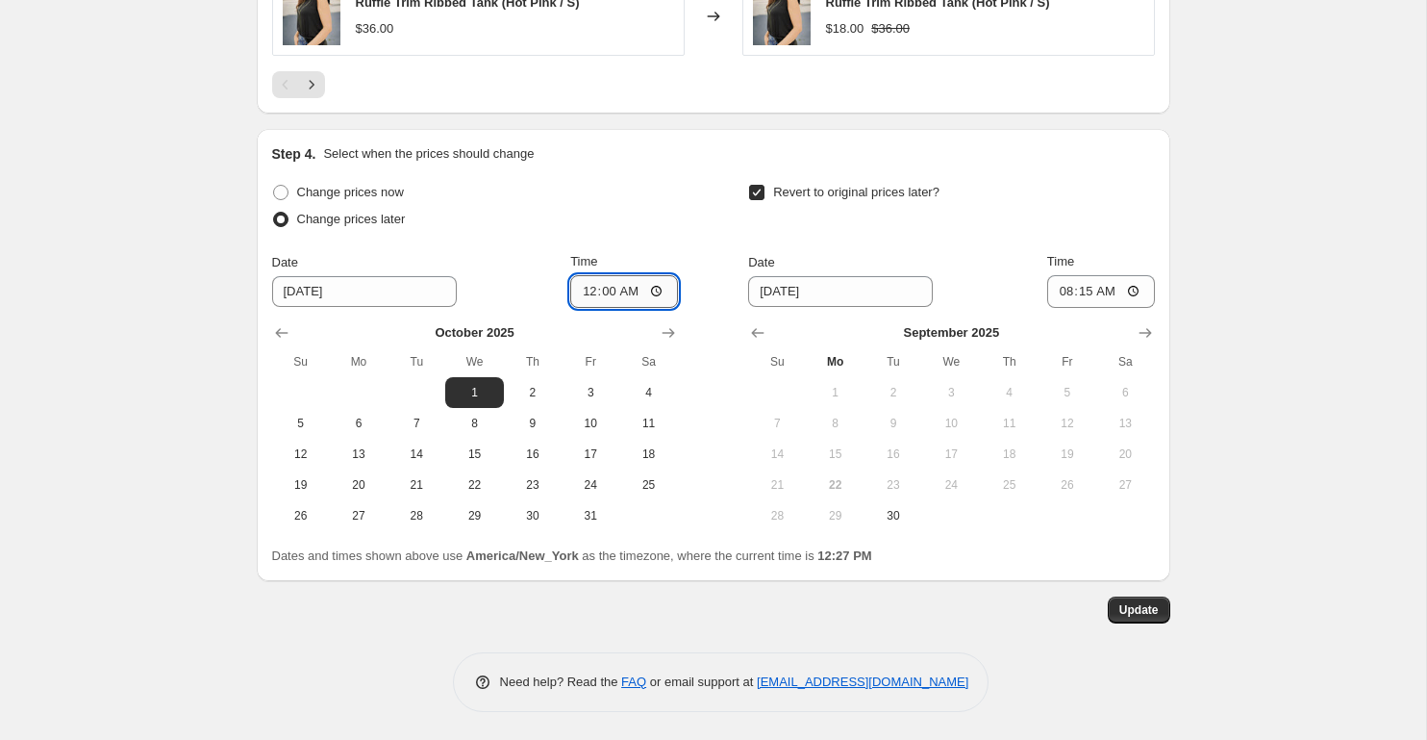
click at [587, 292] on input "00:00" at bounding box center [624, 291] width 108 height 33
type input "08:00"
click at [1145, 333] on icon "Show next month, October 2025" at bounding box center [1145, 332] width 19 height 19
click at [1005, 394] on span "2" at bounding box center [1009, 392] width 42 height 15
type input "[DATE]"
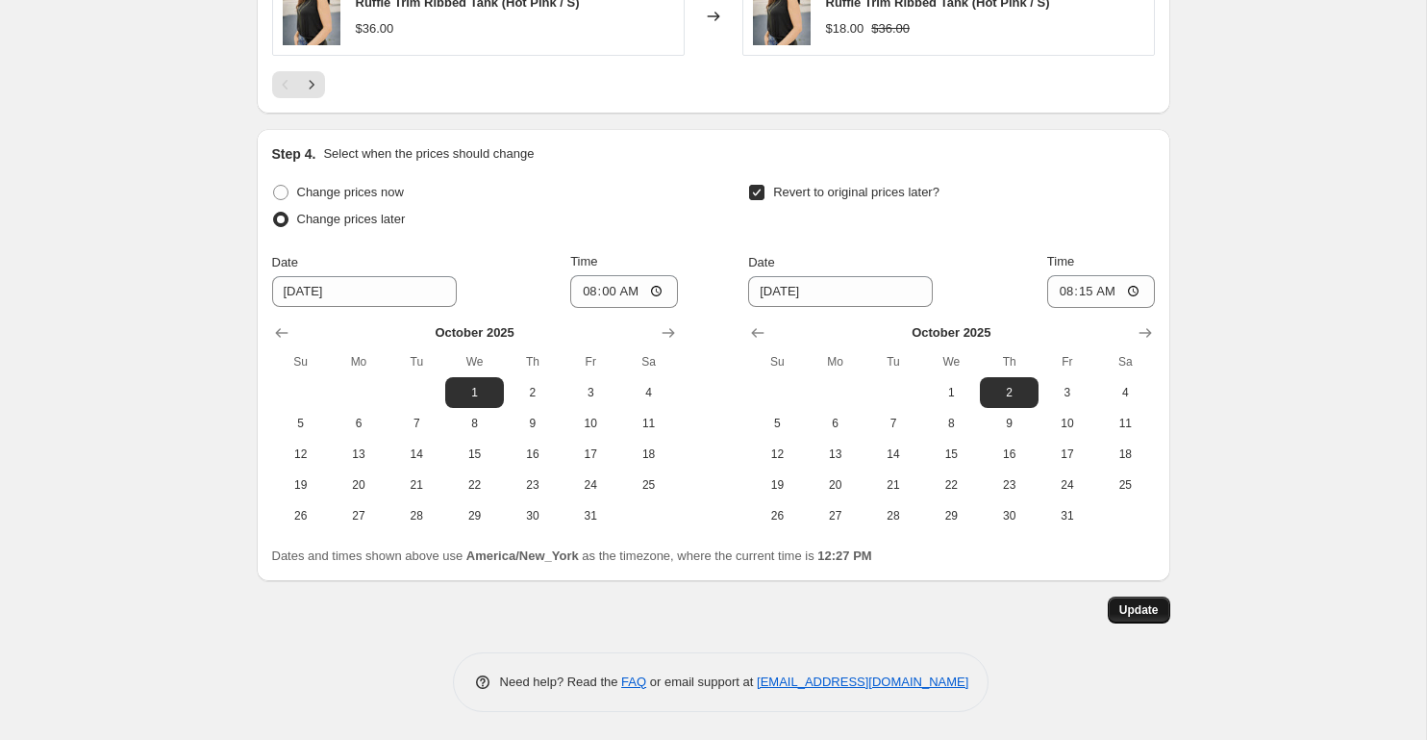
click at [1126, 610] on span "Update" at bounding box center [1138, 609] width 39 height 15
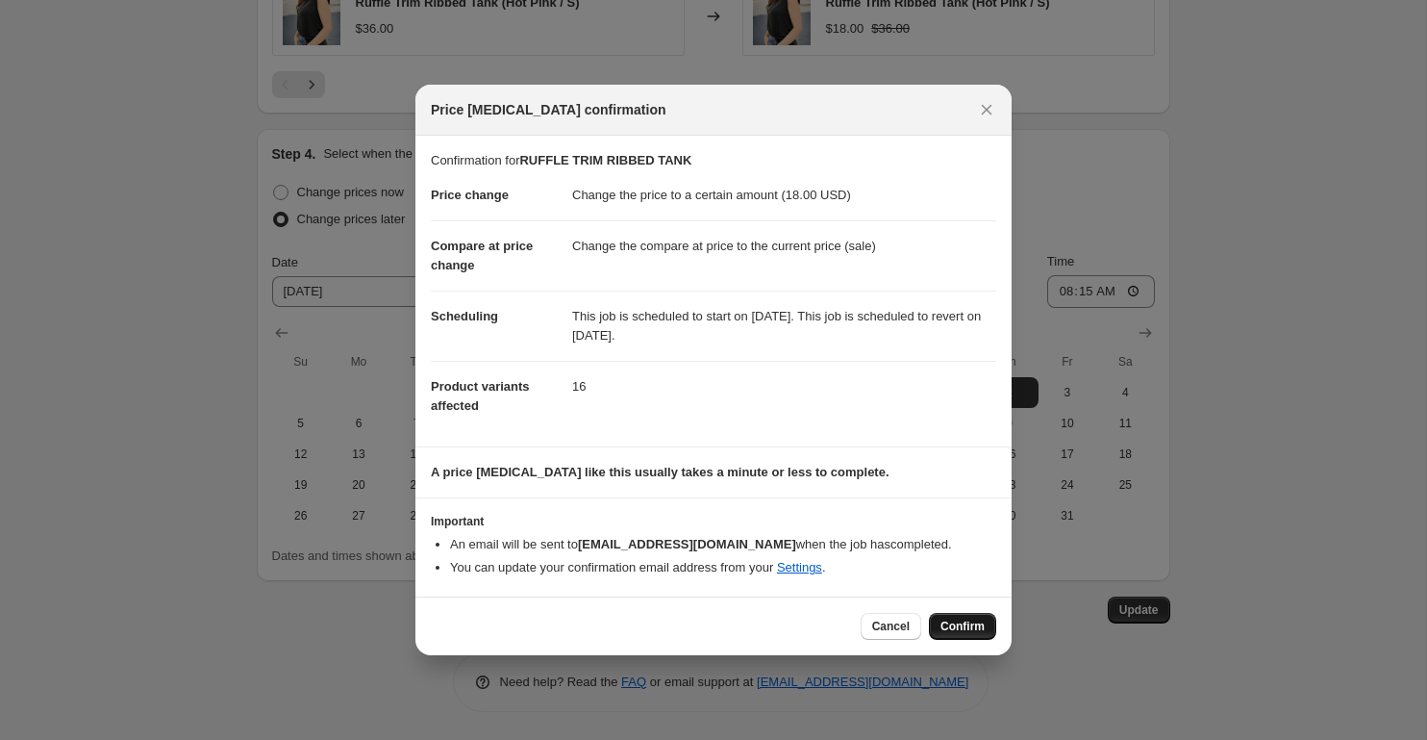
click at [944, 628] on span "Confirm" at bounding box center [963, 625] width 44 height 15
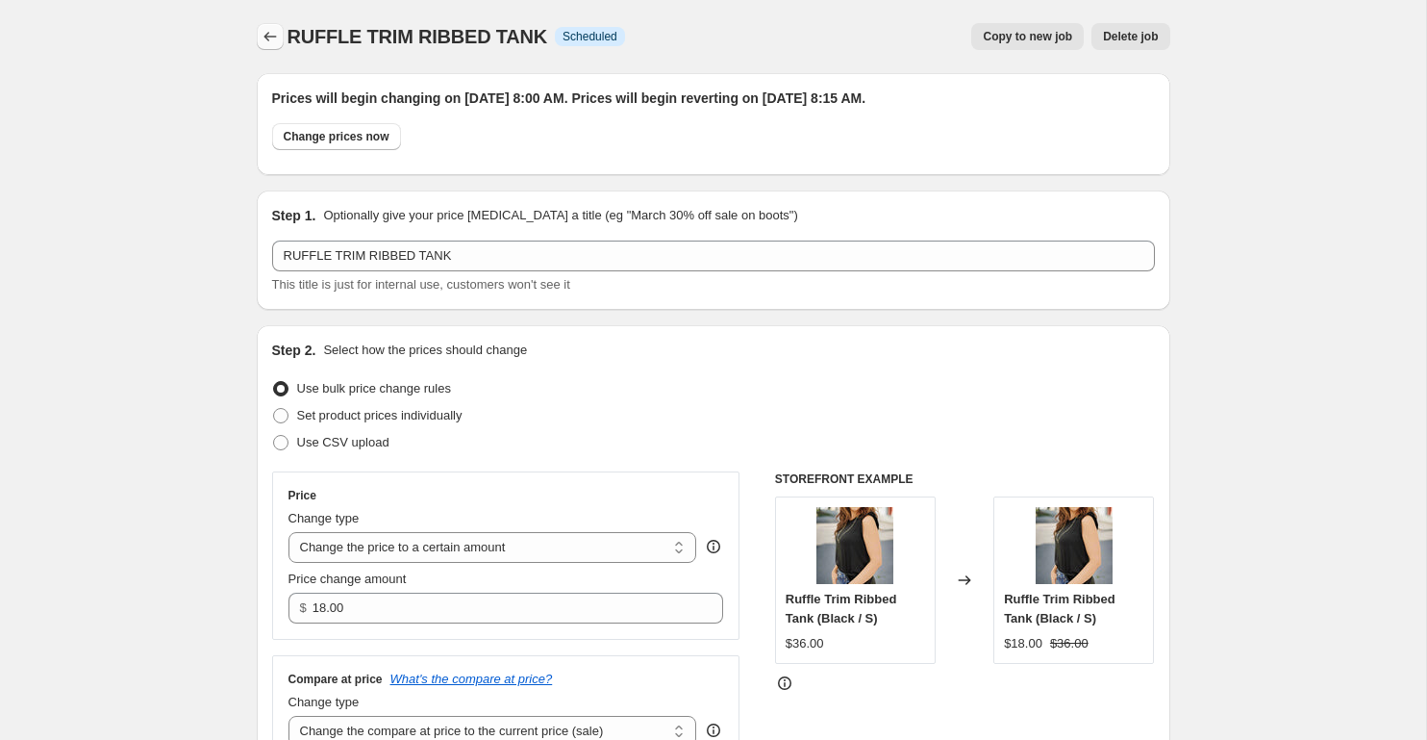
click at [257, 39] on button "Price change jobs" at bounding box center [270, 36] width 27 height 27
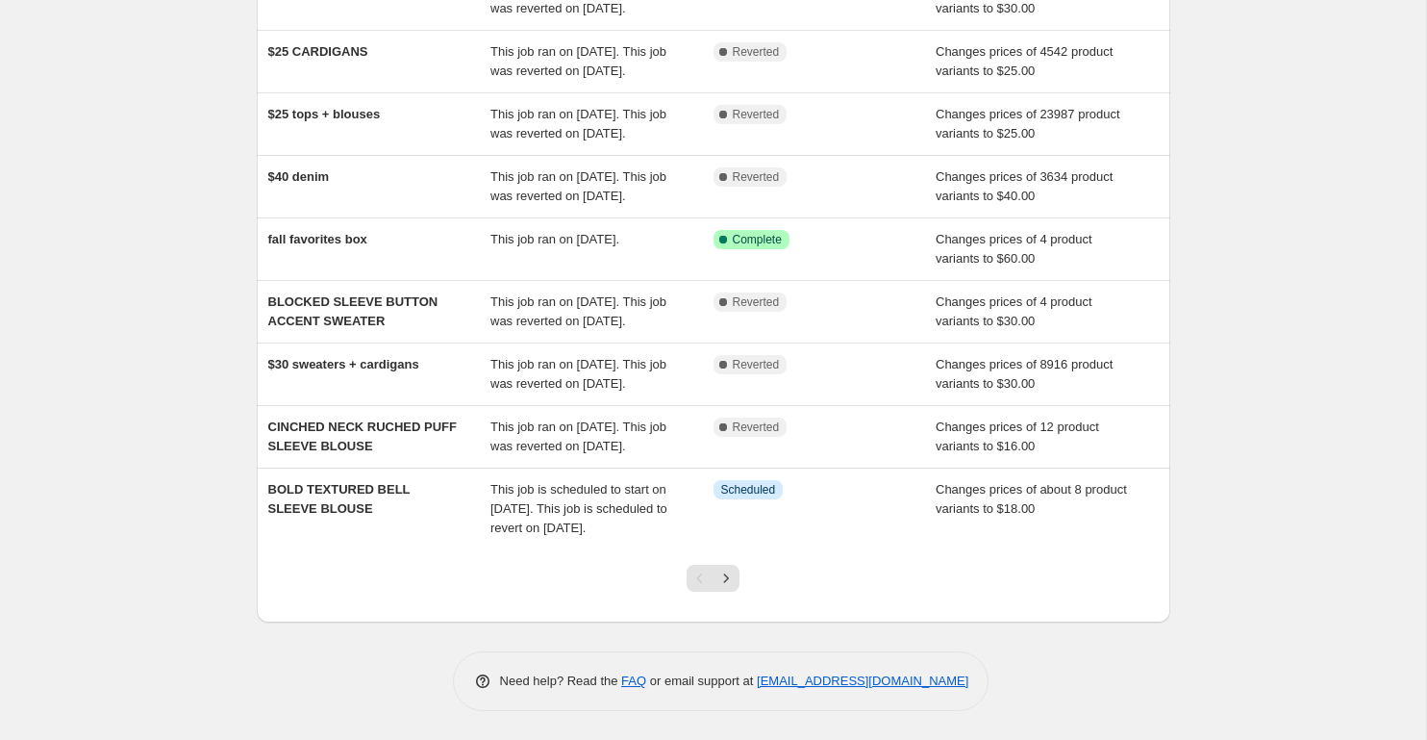
scroll to position [383, 0]
click at [716, 588] on icon "Next" at bounding box center [725, 577] width 19 height 19
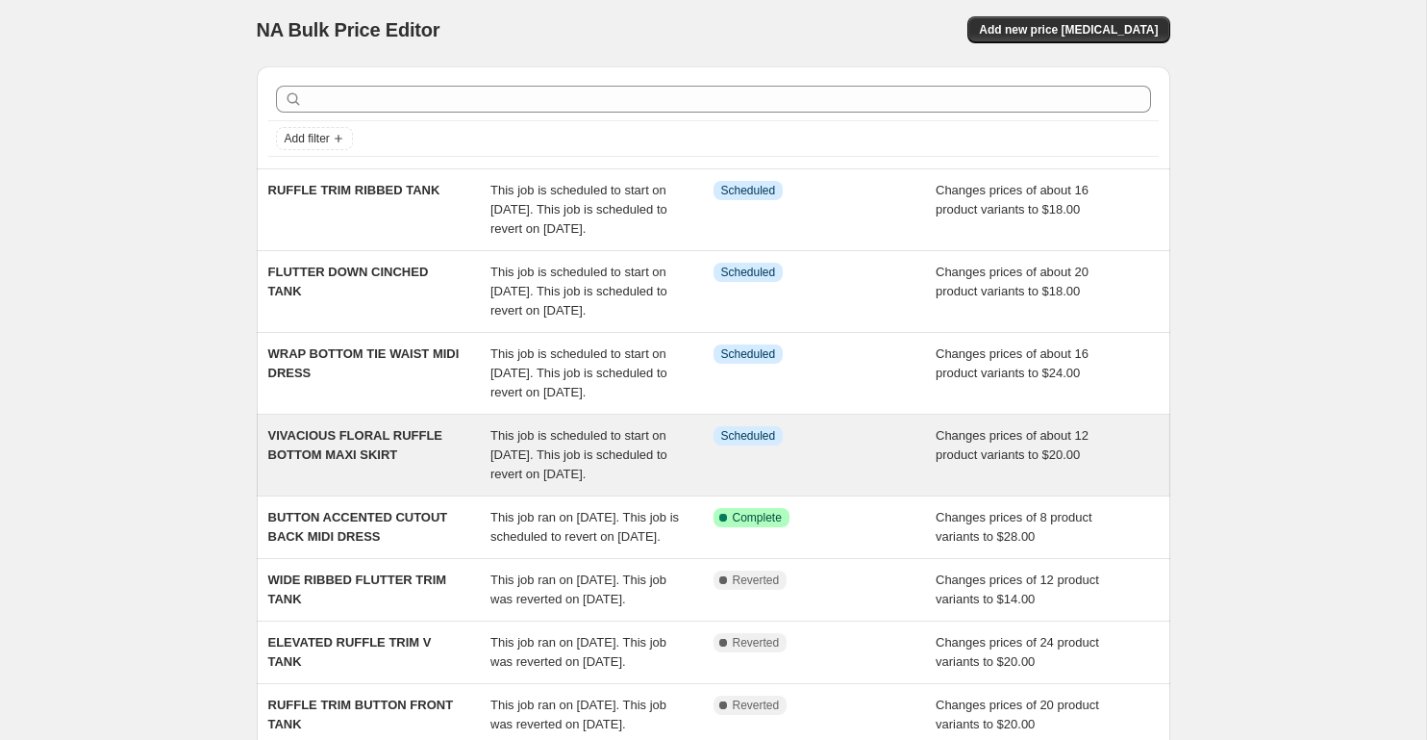
scroll to position [0, 0]
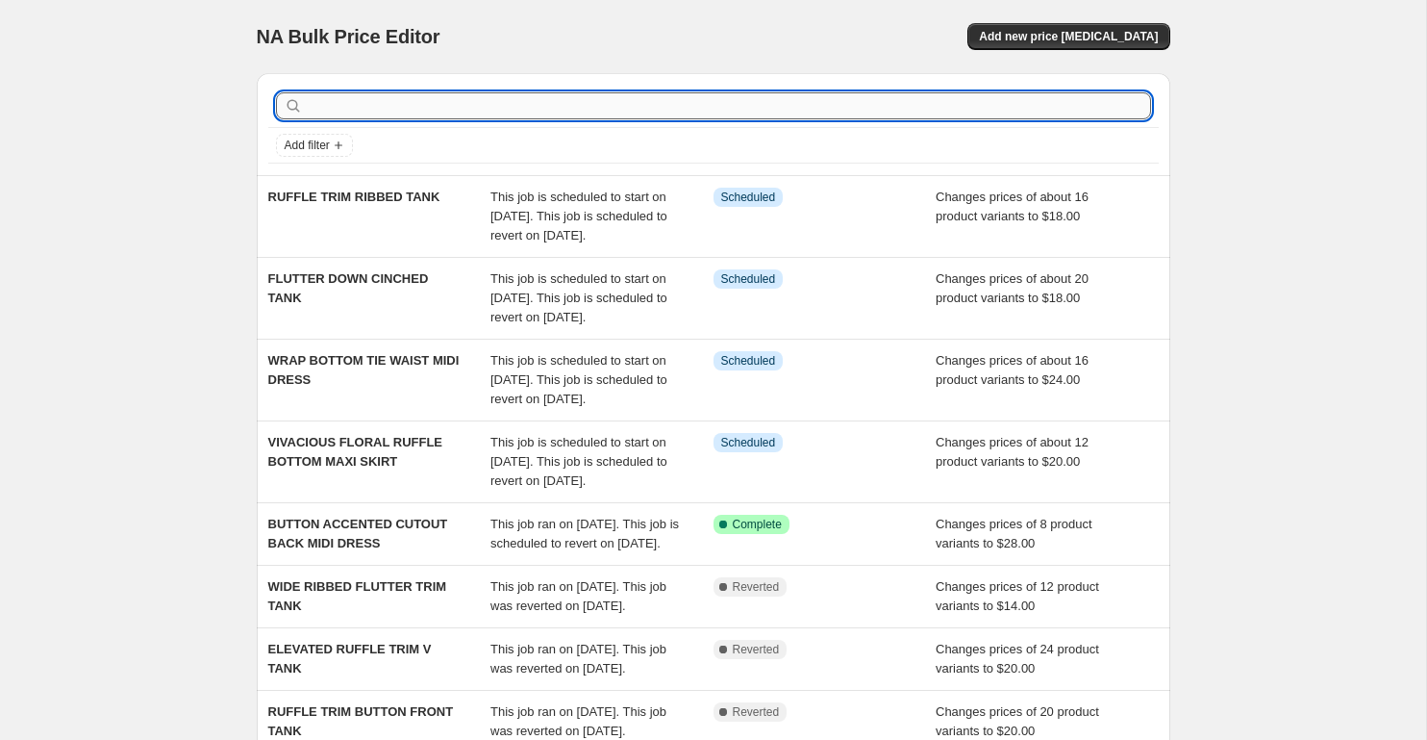
click at [395, 100] on input "text" at bounding box center [729, 105] width 844 height 27
type input "WIDE RIBBED FLUTTER"
